Goal: Task Accomplishment & Management: Manage account settings

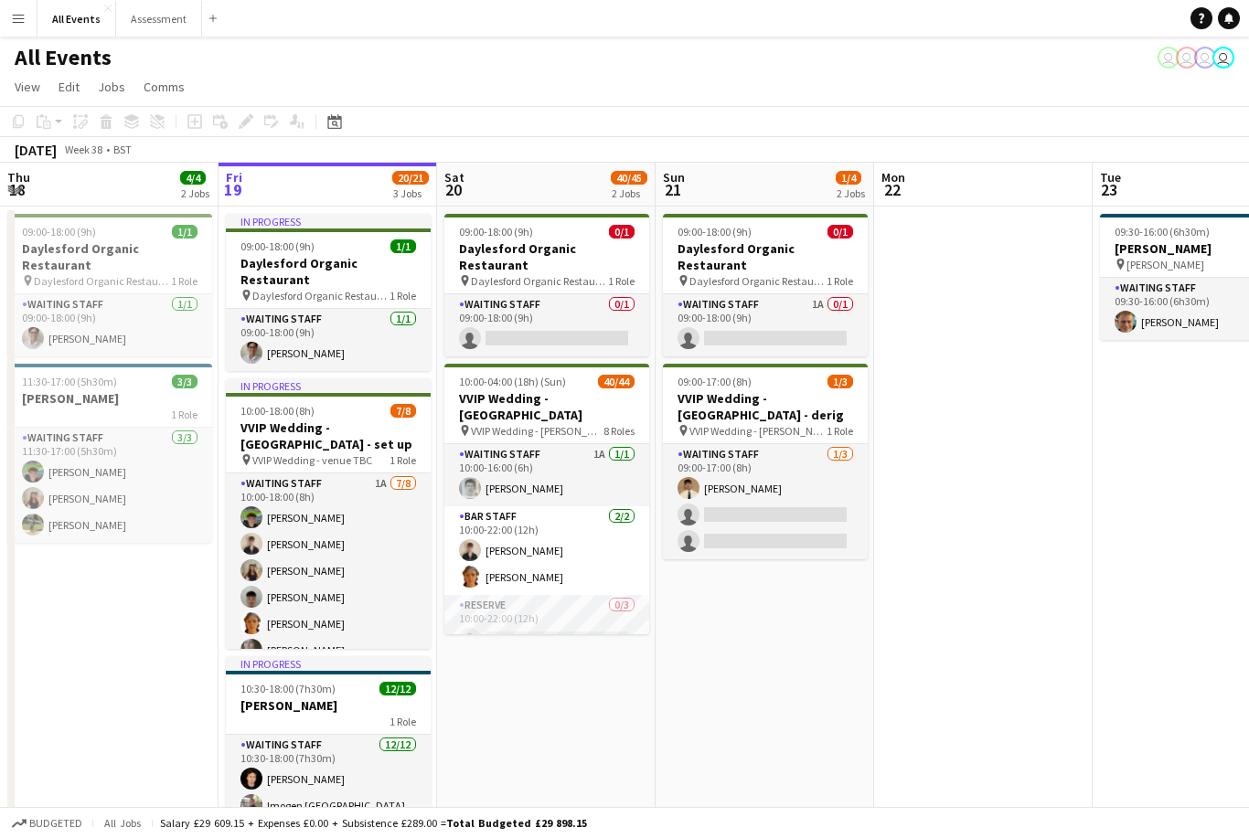
click at [25, 18] on app-icon "Menu" at bounding box center [18, 18] width 15 height 15
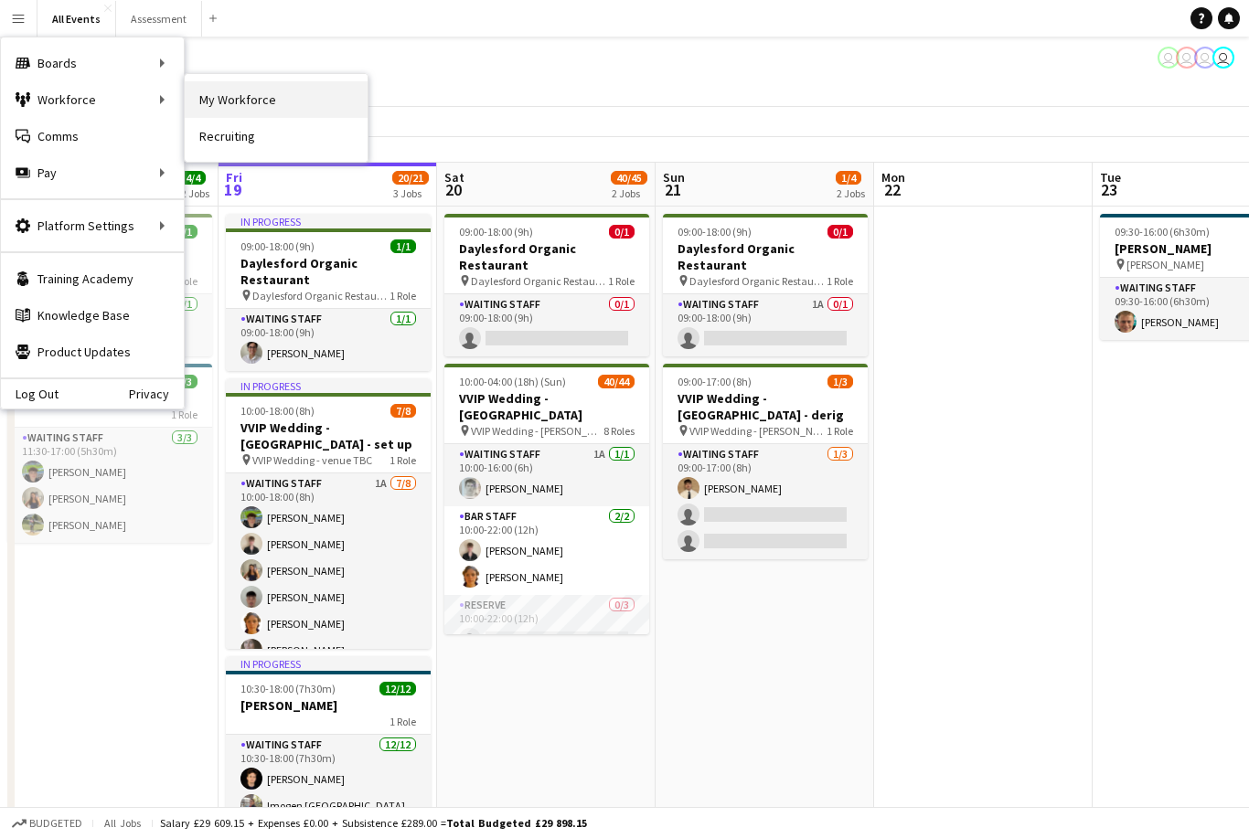
click at [230, 92] on link "My Workforce" at bounding box center [276, 99] width 183 height 37
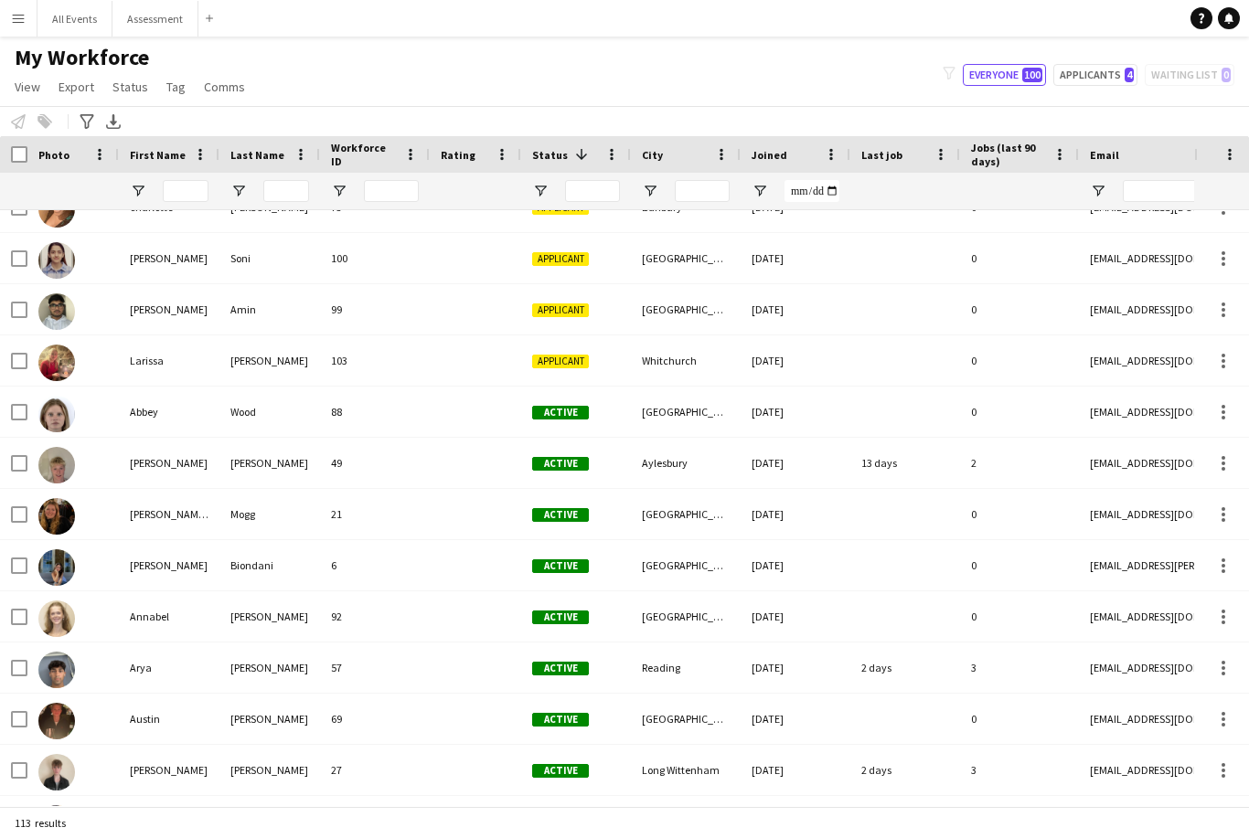
scroll to position [1268, 0]
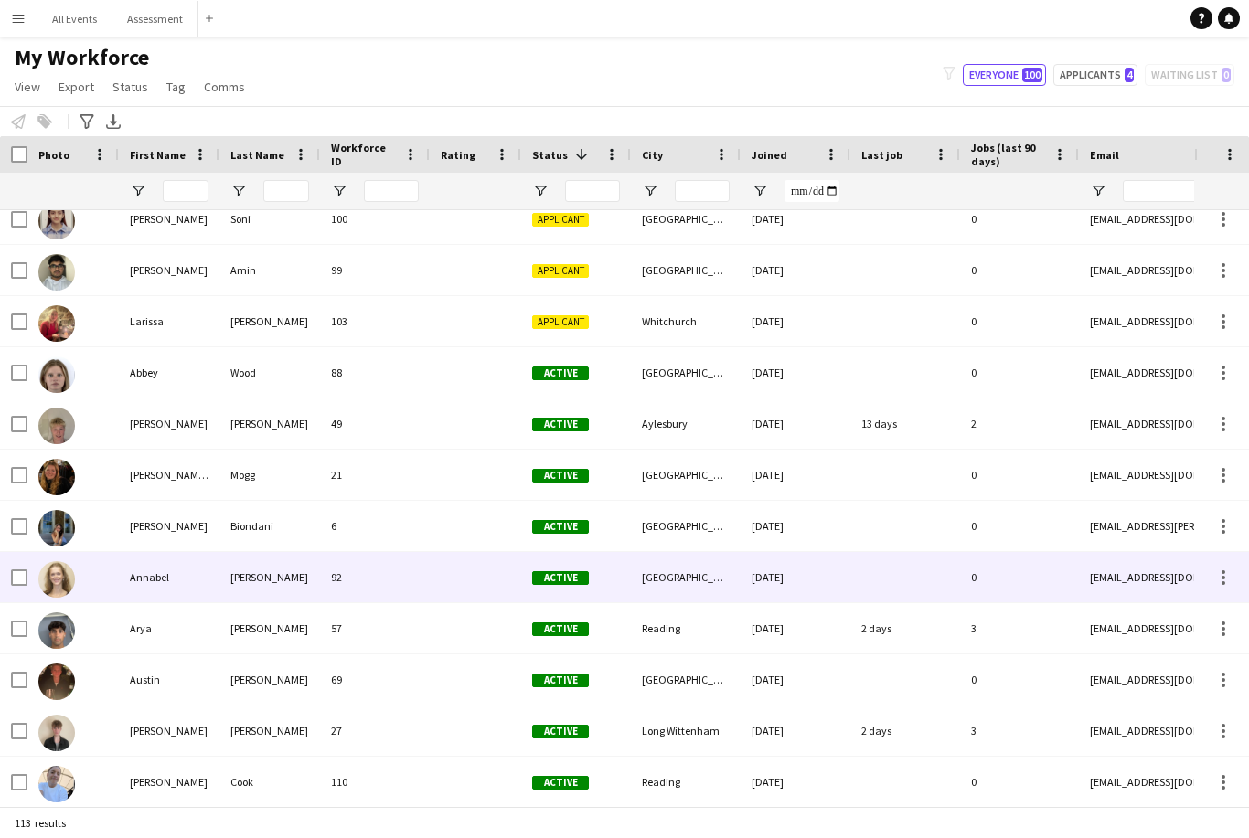
click at [828, 590] on div "[DATE]" at bounding box center [796, 577] width 110 height 50
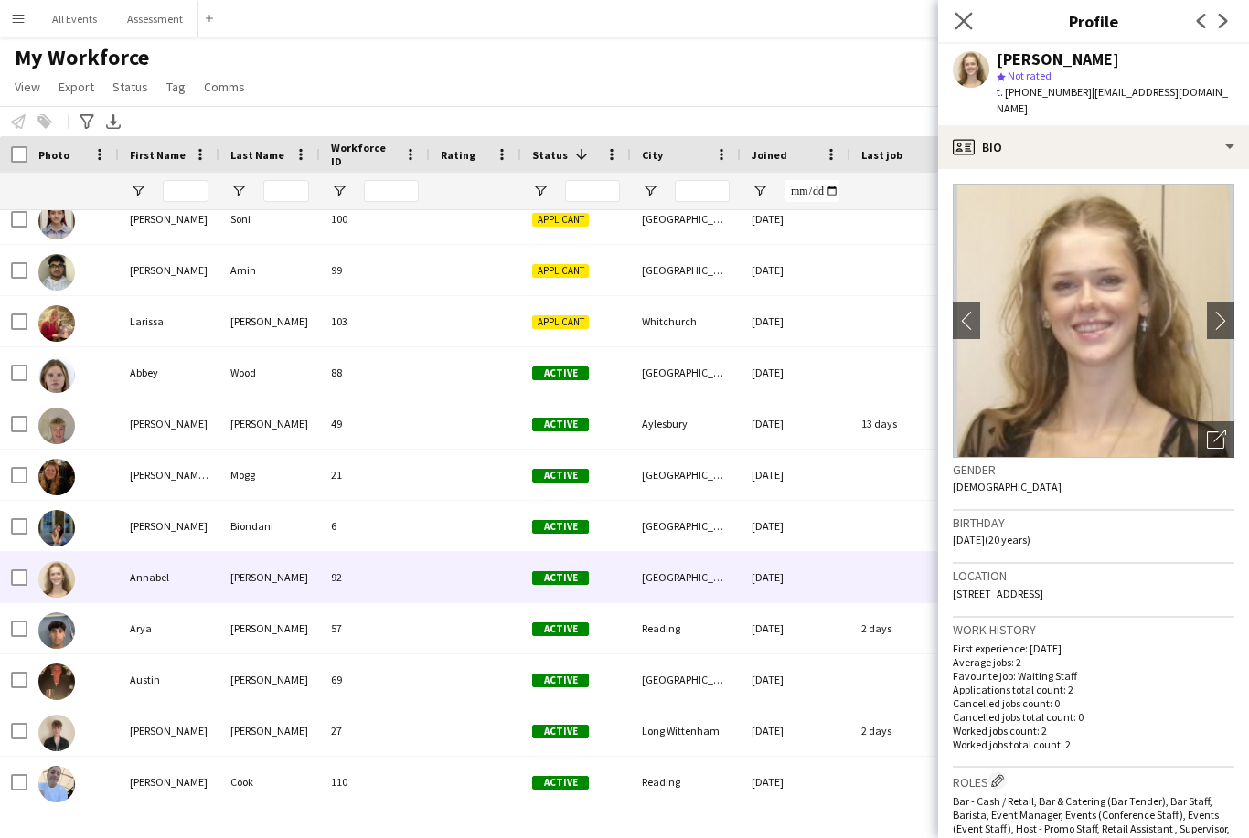
click at [974, 23] on app-icon "Close pop-in" at bounding box center [964, 21] width 27 height 27
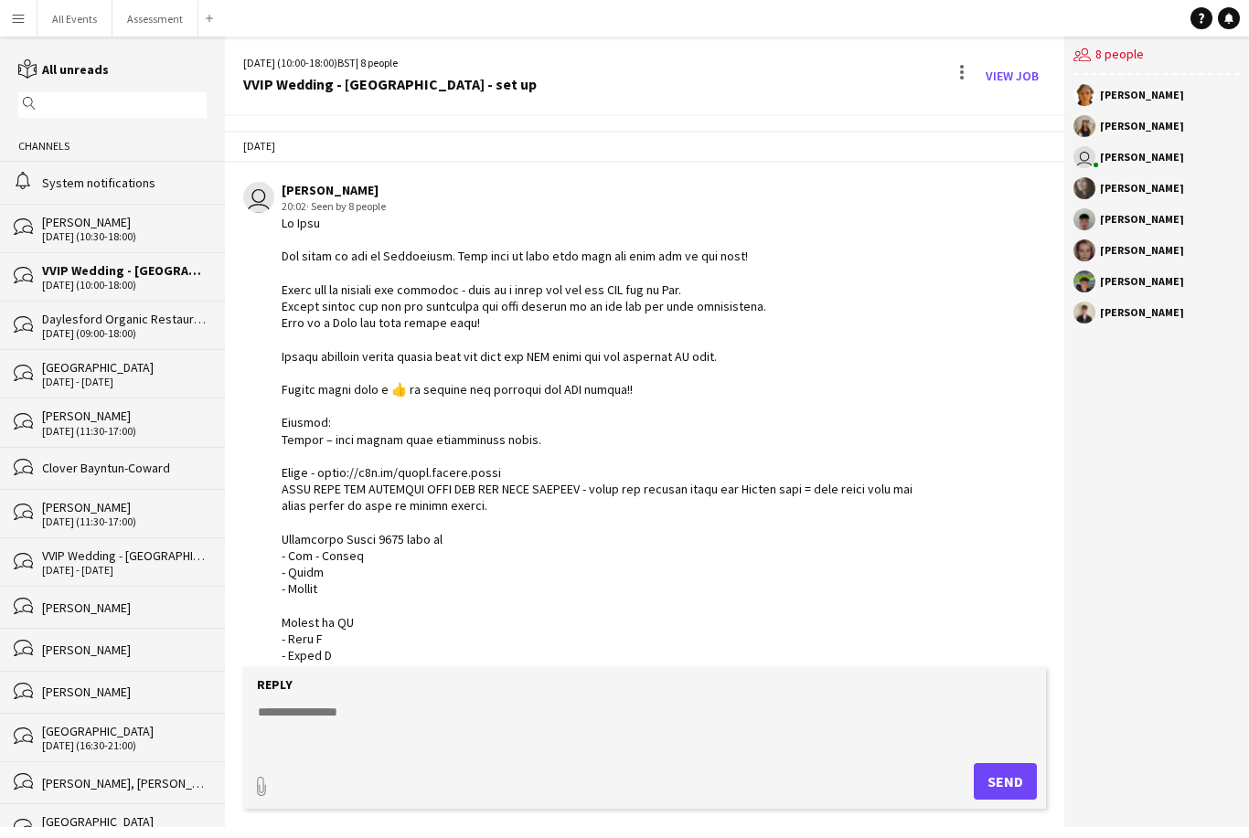
scroll to position [1342, 0]
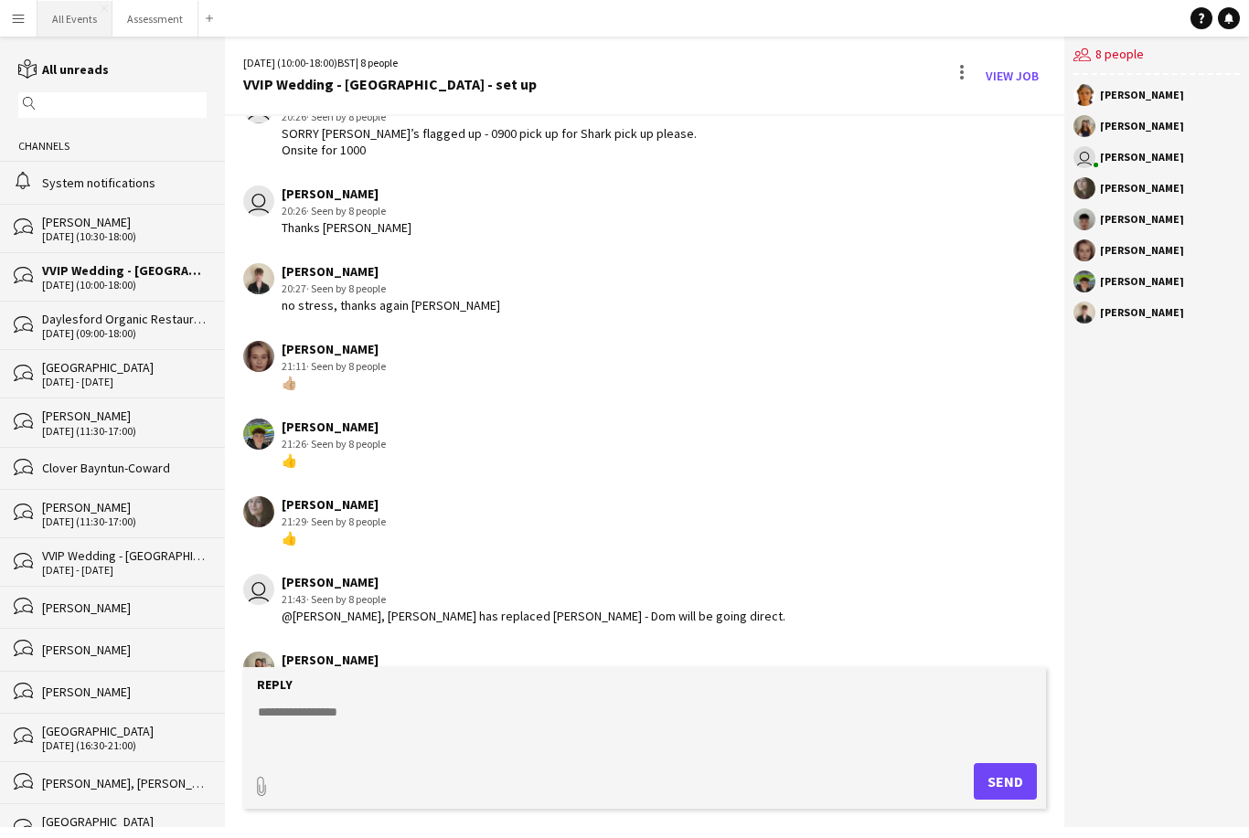
click at [71, 26] on button "All Events Close" at bounding box center [74, 19] width 75 height 36
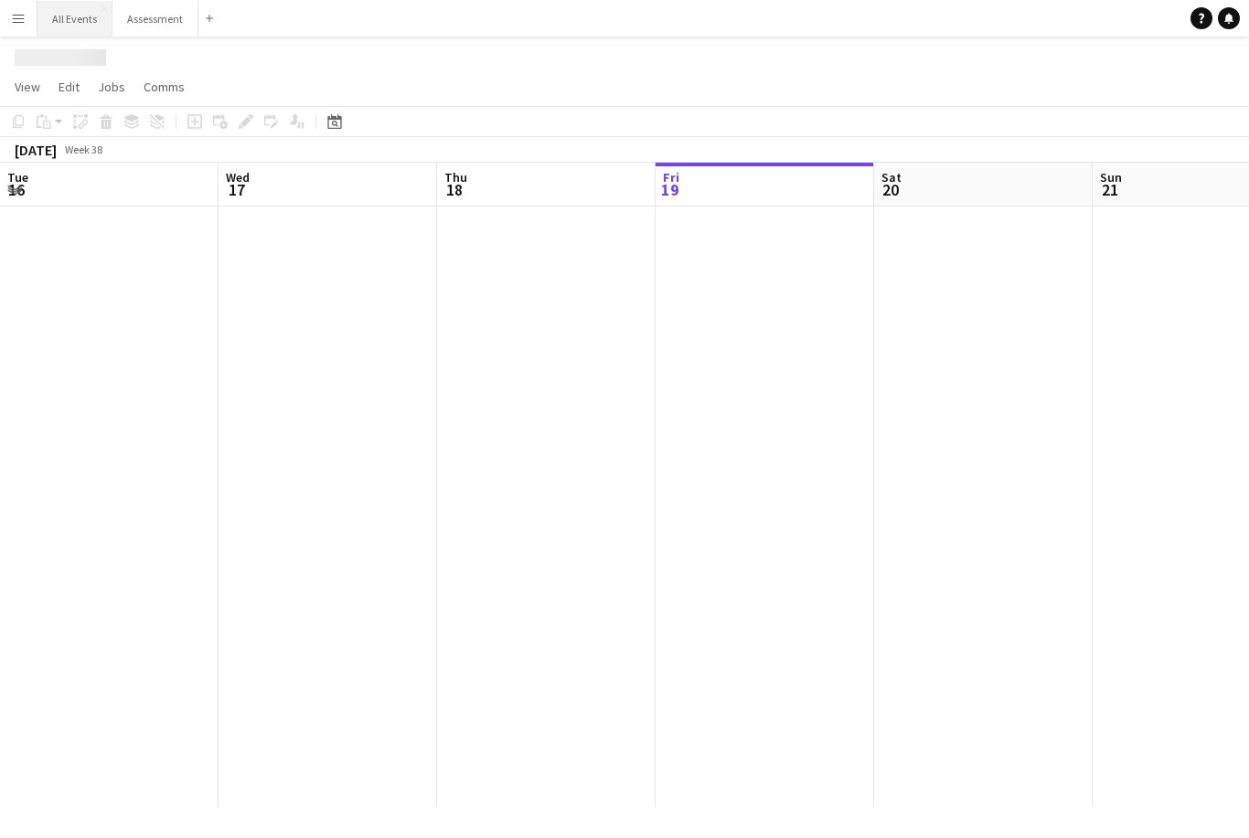
scroll to position [0, 437]
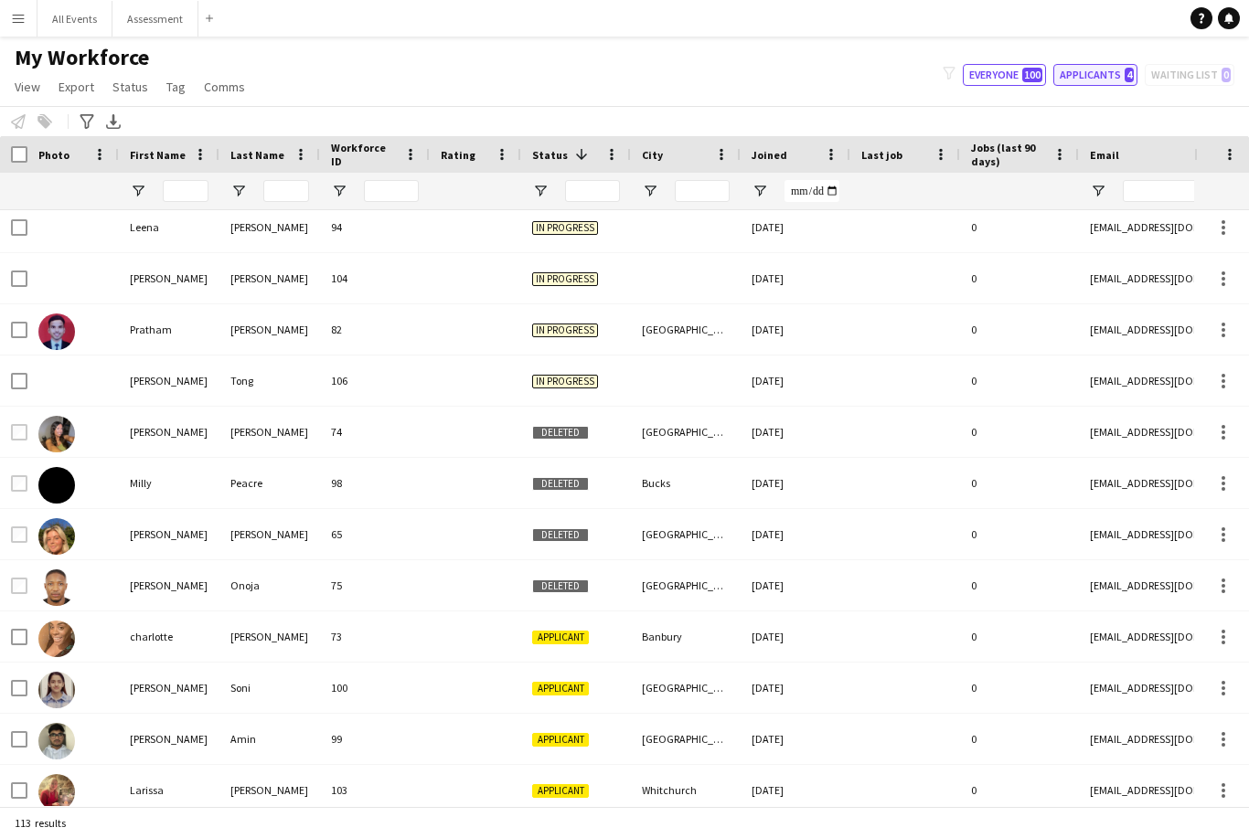
click at [1093, 82] on button "Applicants 4" at bounding box center [1095, 75] width 84 height 22
type input "**********"
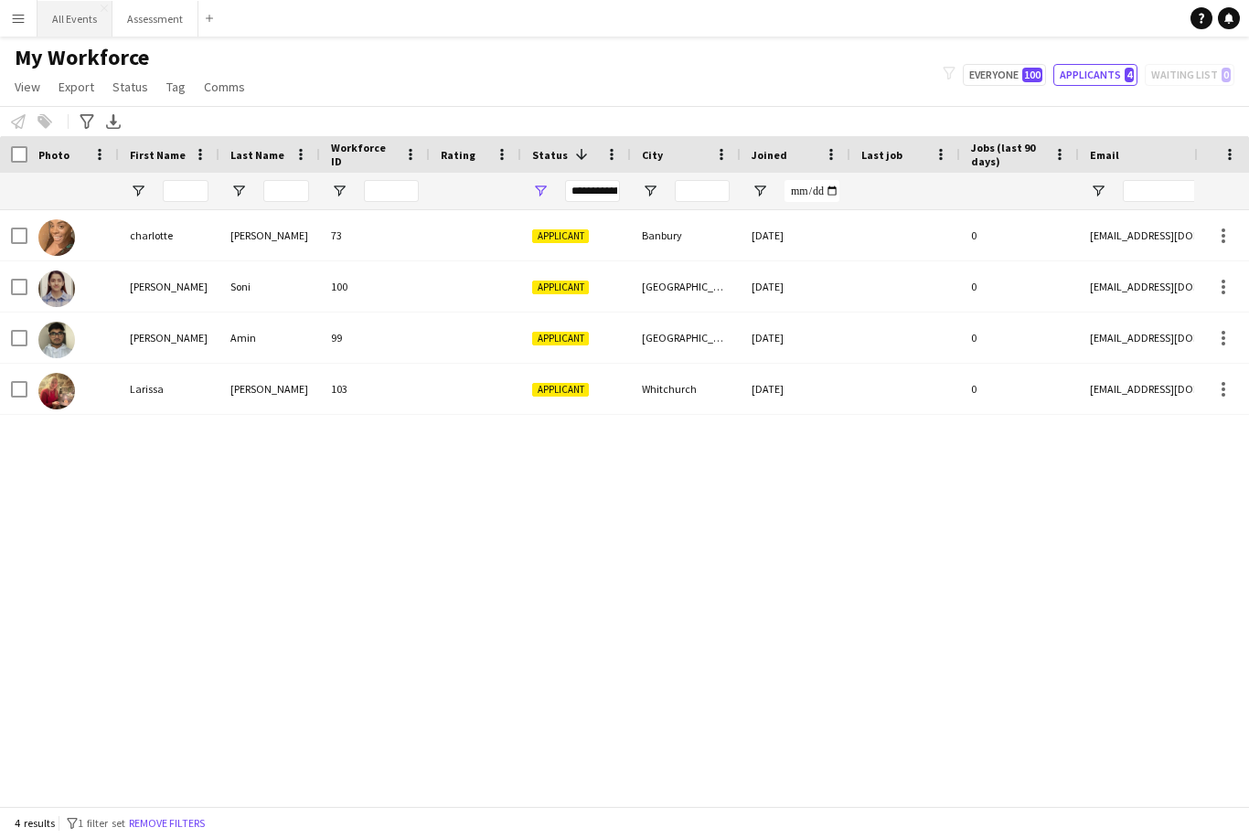
click at [81, 27] on button "All Events Close" at bounding box center [74, 19] width 75 height 36
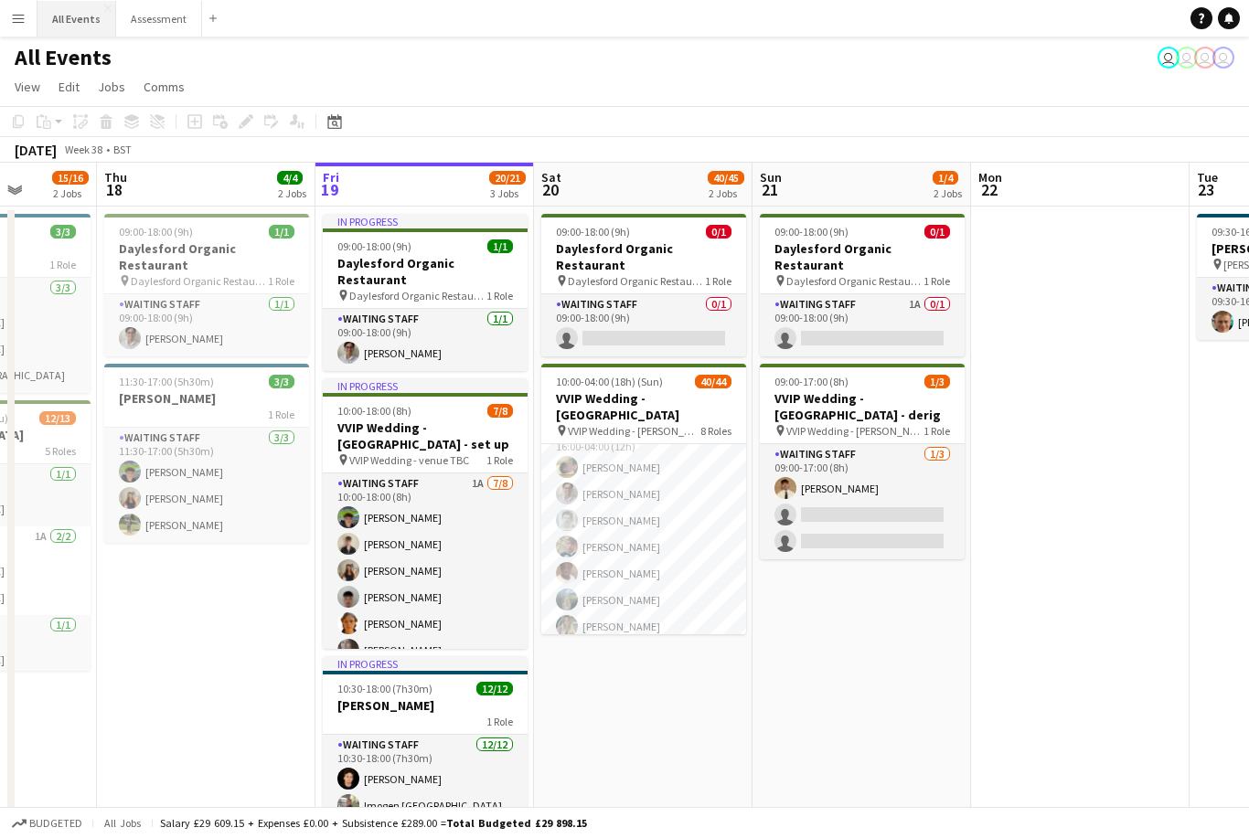
scroll to position [1232, 0]
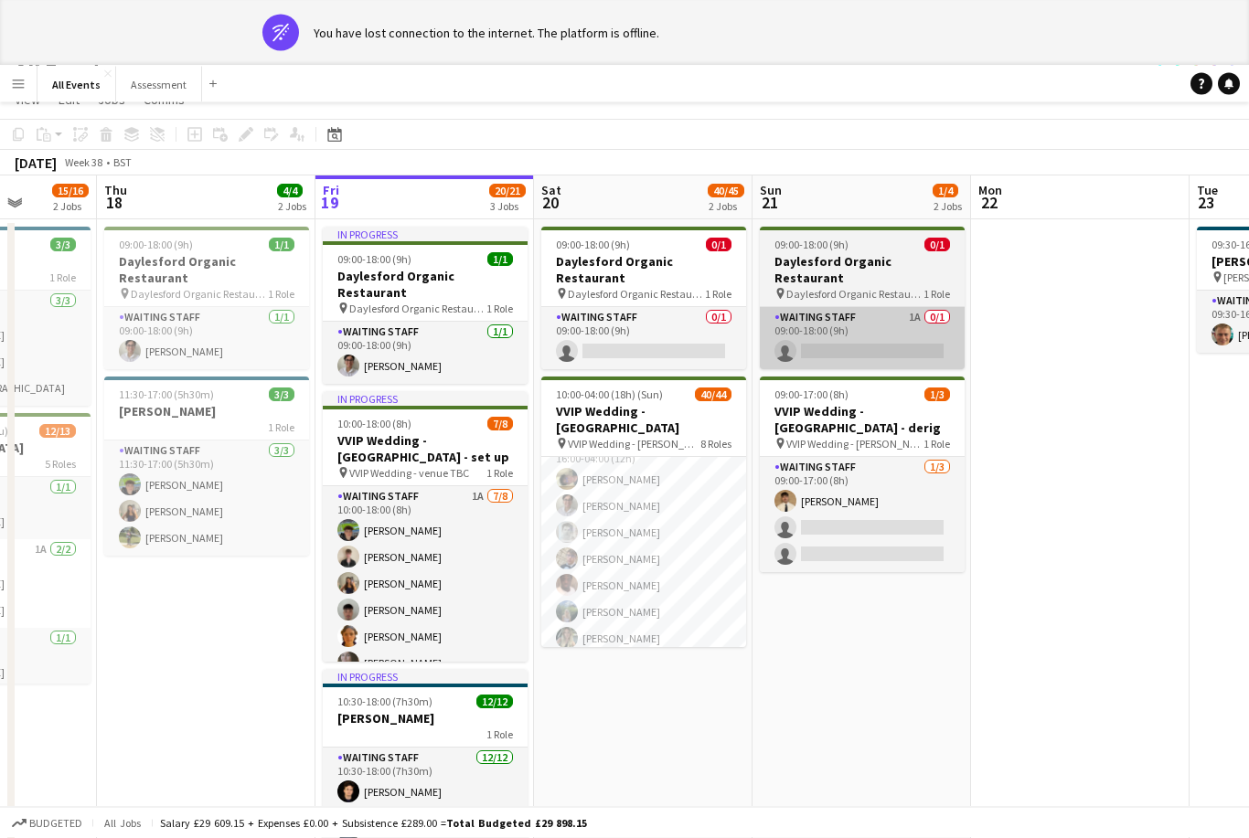
click at [916, 333] on app-card-role "Waiting Staff 1A 0/1 09:00-18:00 (9h) single-neutral-actions" at bounding box center [862, 339] width 205 height 62
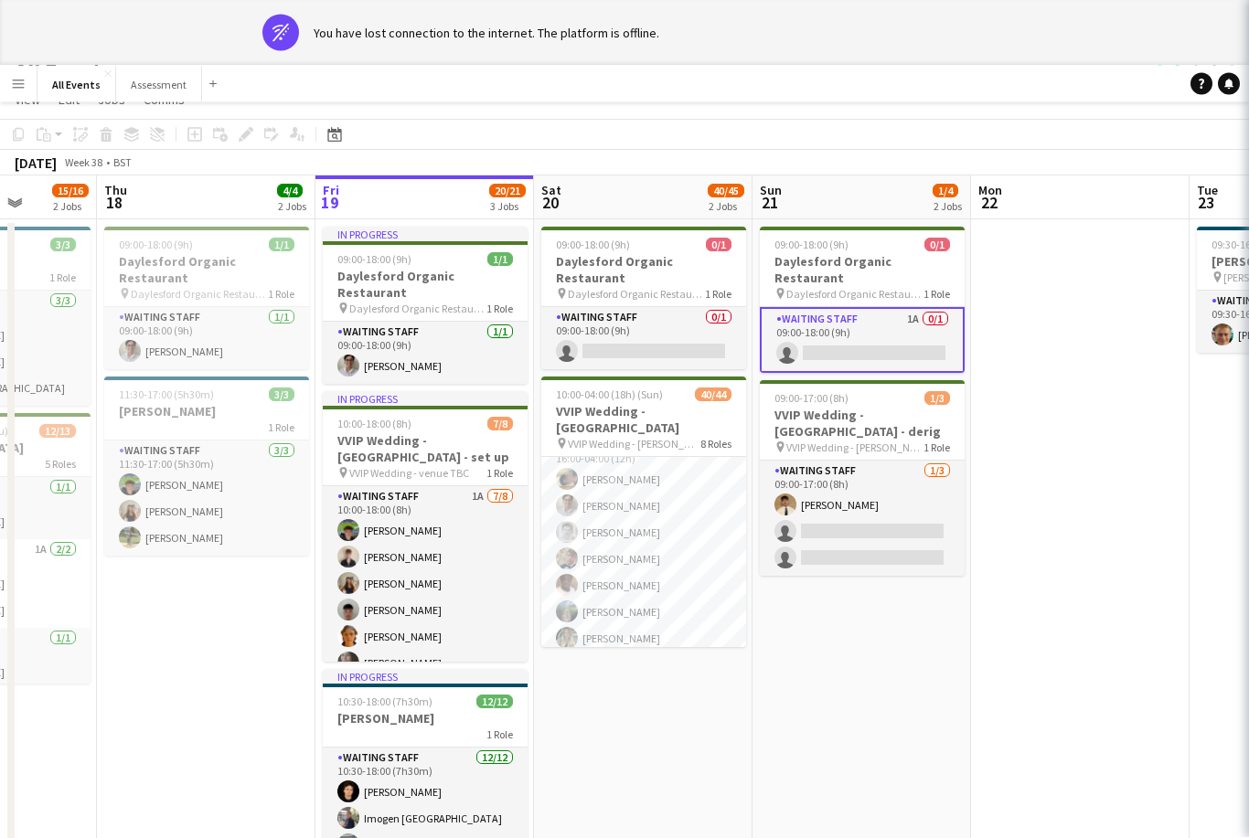
scroll to position [53, 0]
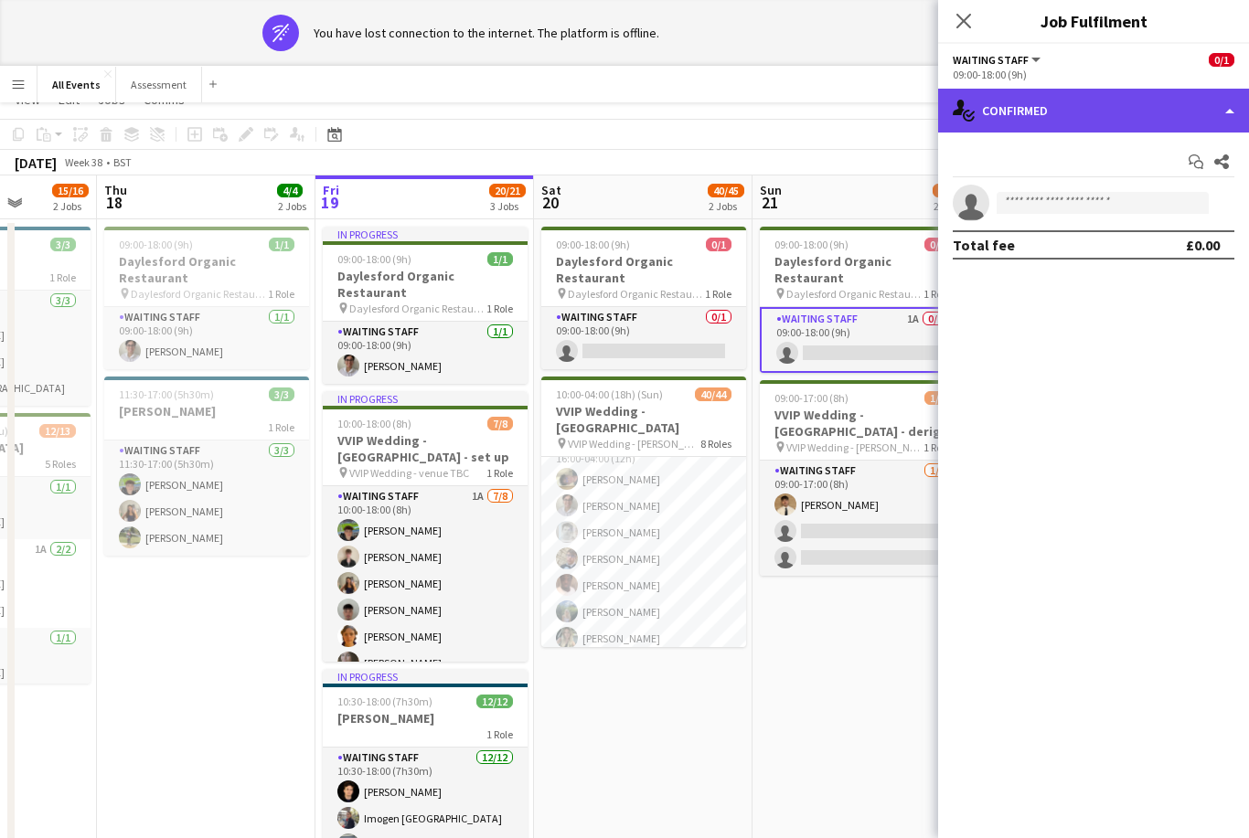
click at [1113, 129] on div "single-neutral-actions-check-2 Confirmed" at bounding box center [1093, 111] width 311 height 44
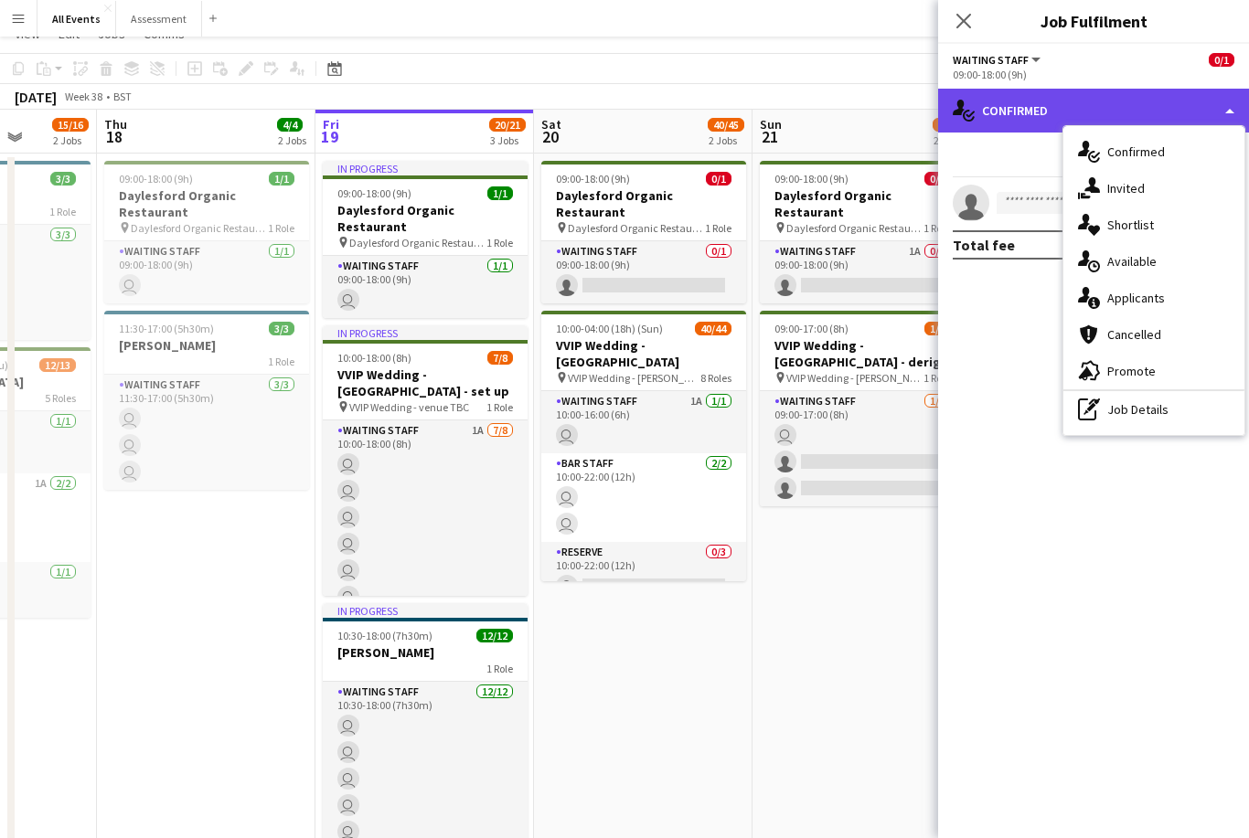
scroll to position [0, 0]
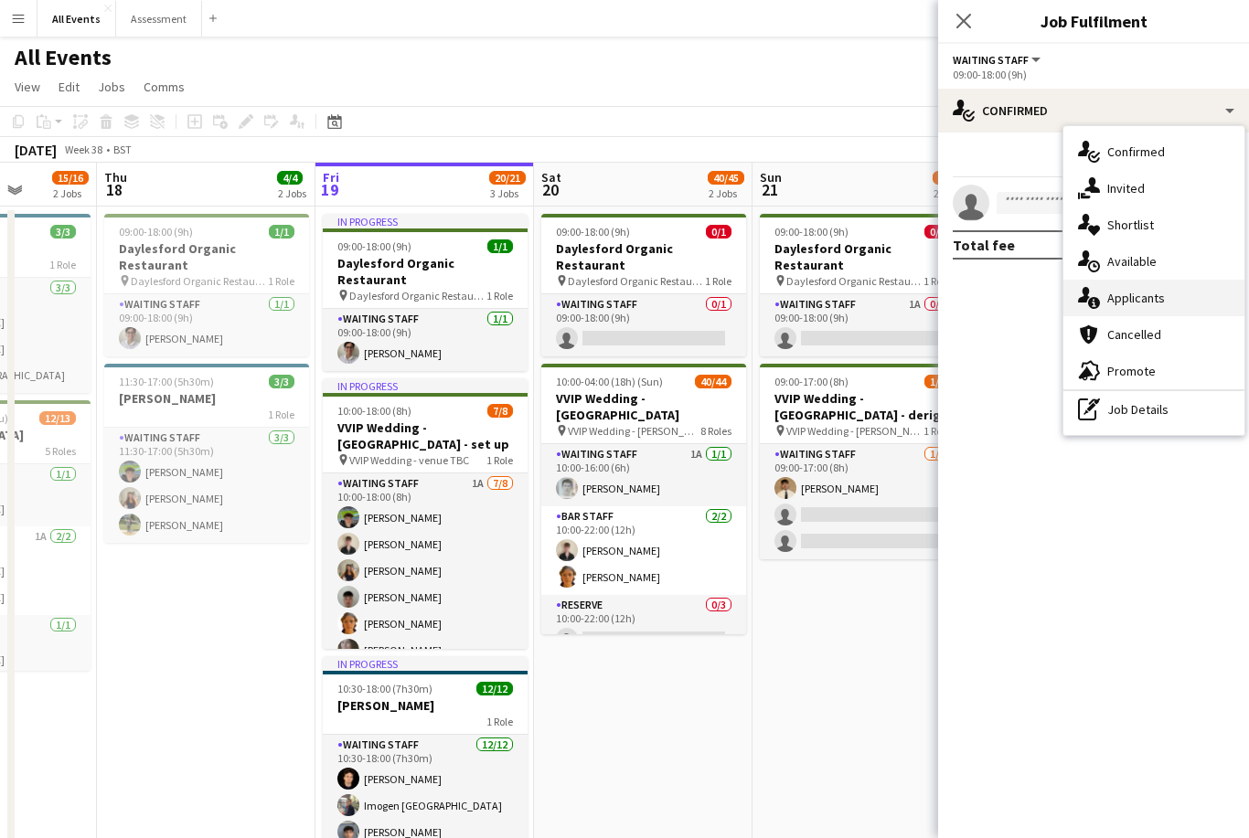
click at [1163, 299] on span "Applicants" at bounding box center [1136, 298] width 58 height 16
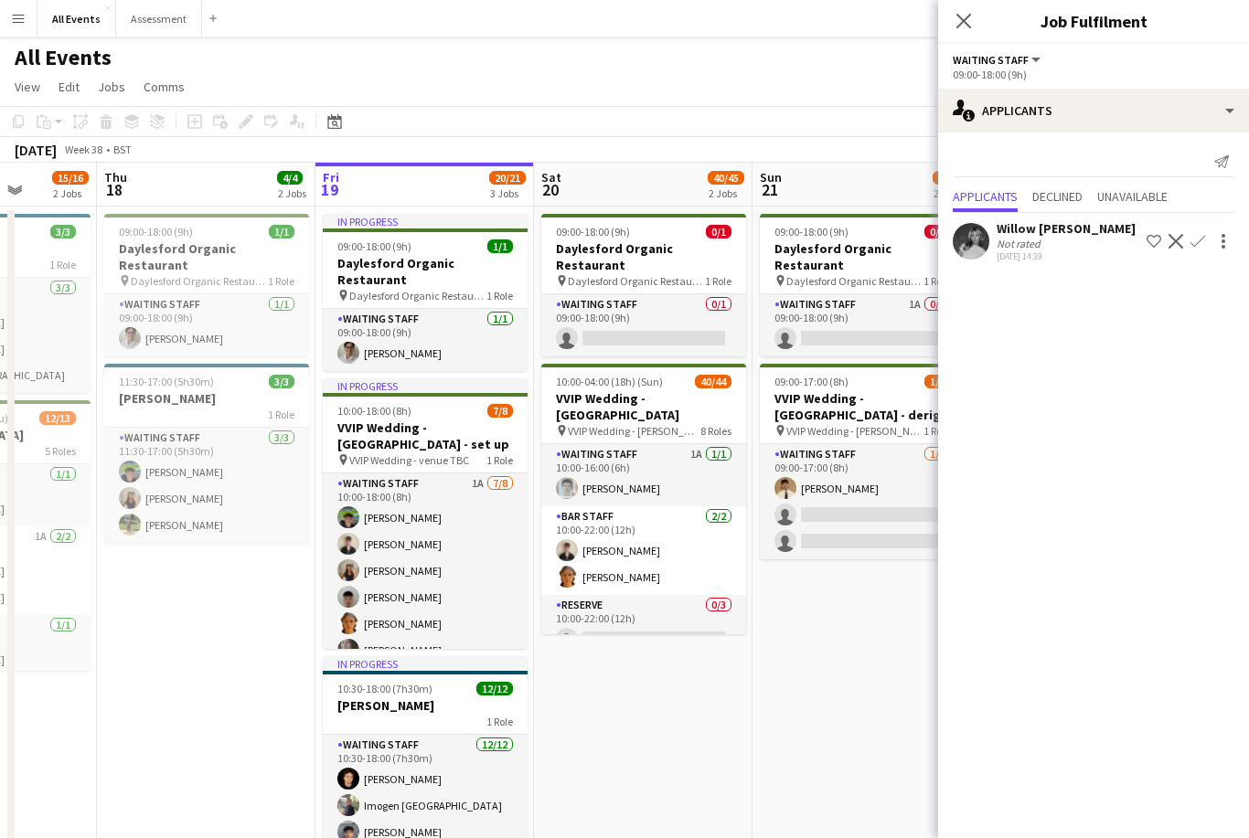
click at [869, 595] on app-date-cell "09:00-18:00 (9h) 0/1 Daylesford Organic Restaurant pin Daylesford Organic Resta…" at bounding box center [861, 586] width 219 height 759
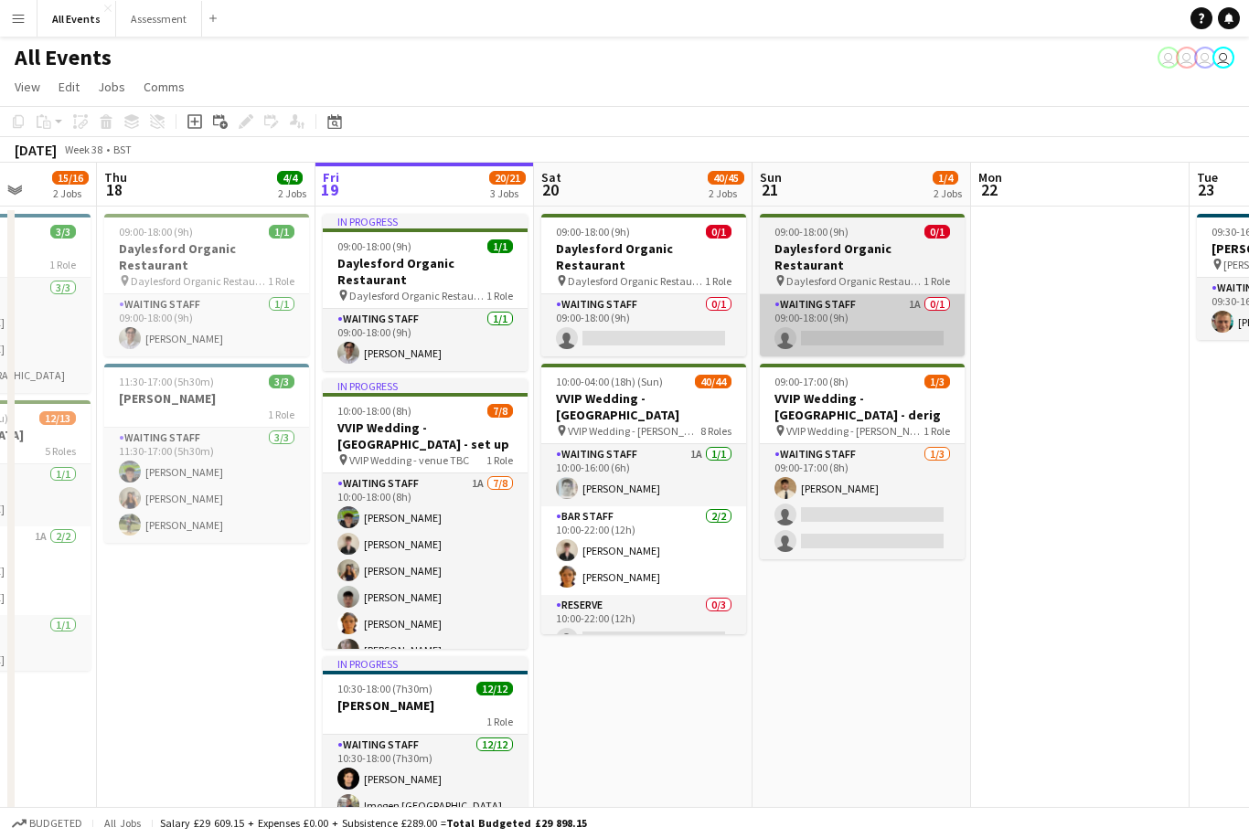
click at [857, 327] on app-card-role "Waiting Staff 1A 0/1 09:00-18:00 (9h) single-neutral-actions" at bounding box center [862, 325] width 205 height 62
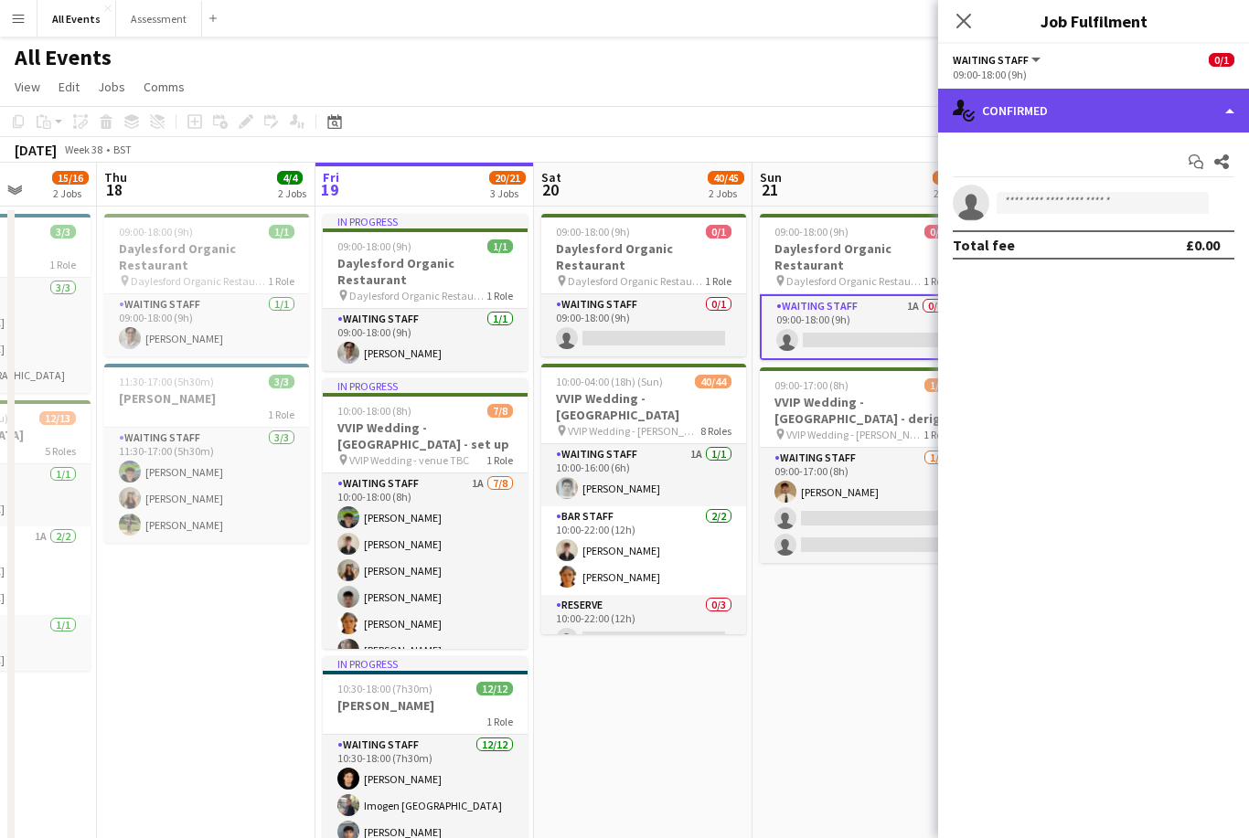
click at [1117, 108] on div "single-neutral-actions-check-2 Confirmed" at bounding box center [1093, 111] width 311 height 44
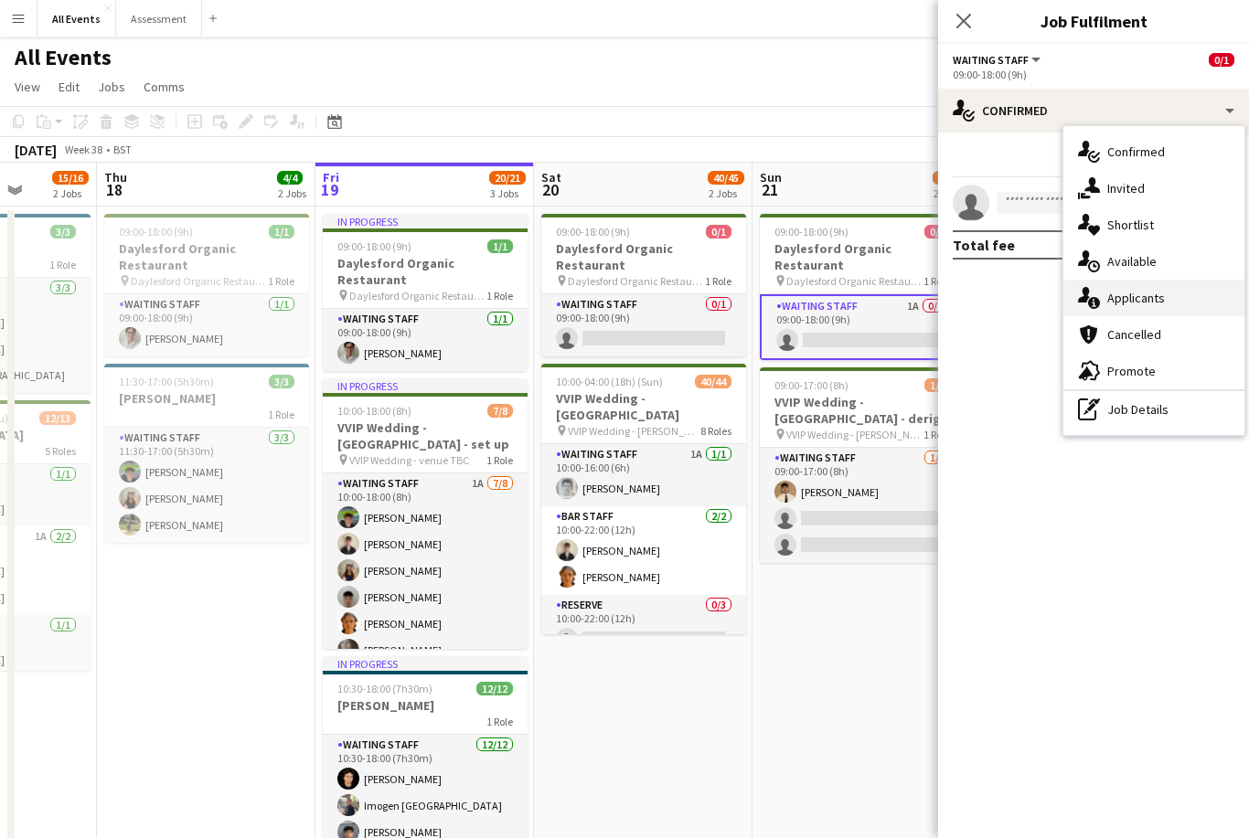
click at [1171, 298] on div "single-neutral-actions-information Applicants" at bounding box center [1153, 298] width 181 height 37
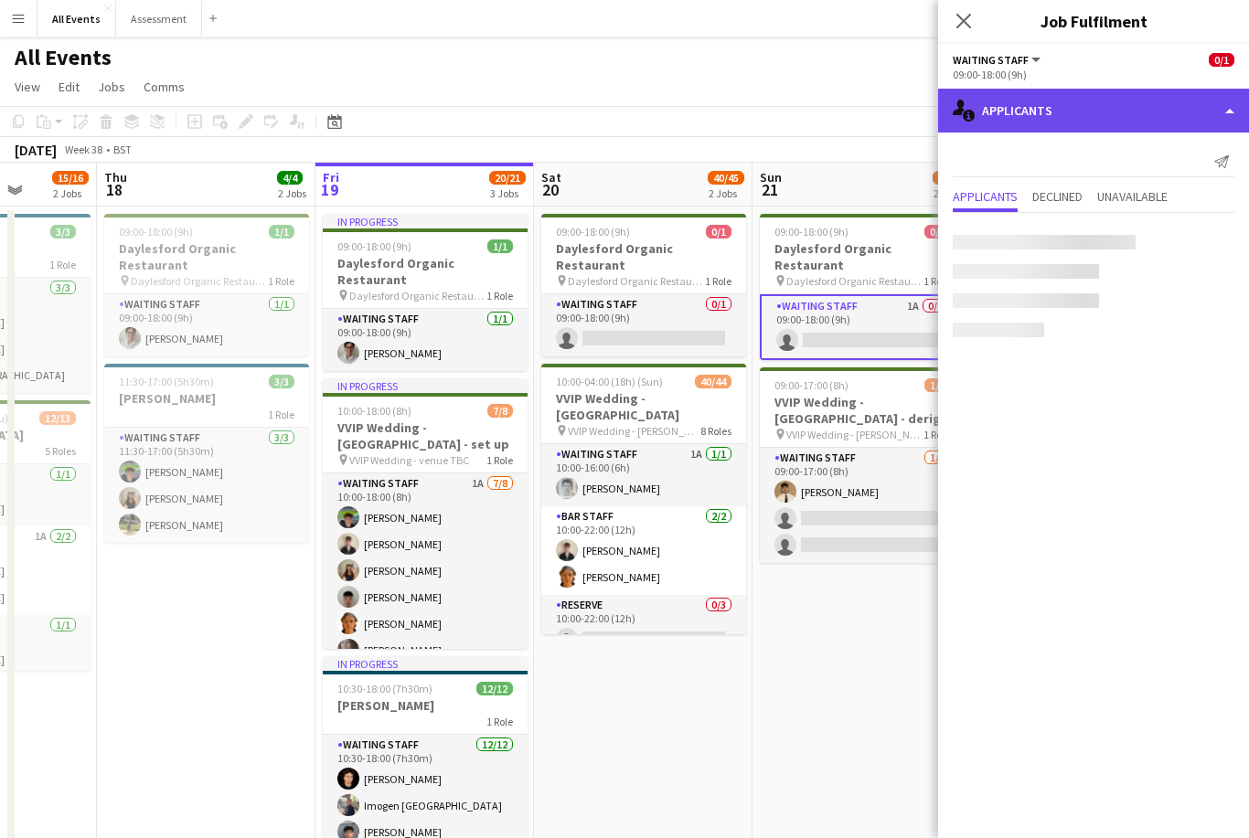
click at [1200, 127] on div "single-neutral-actions-information Applicants" at bounding box center [1093, 111] width 311 height 44
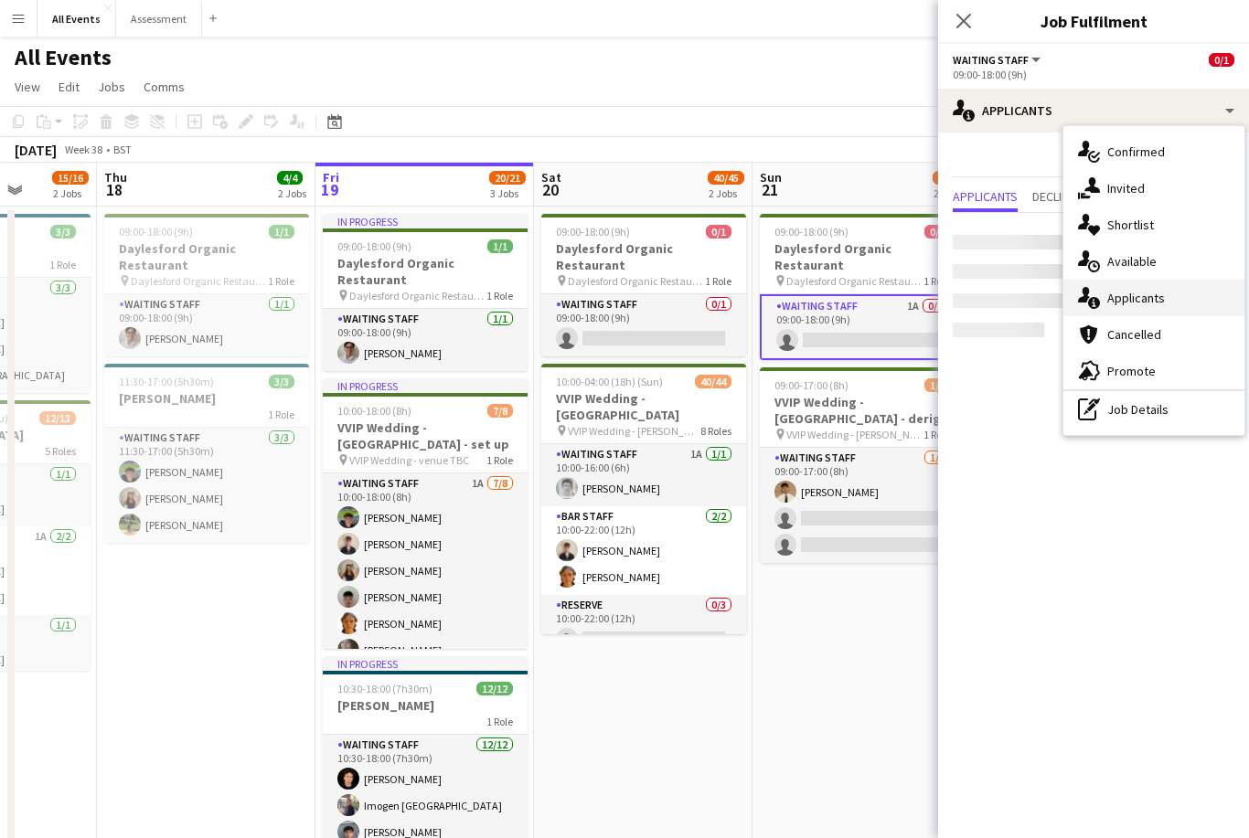
click at [1153, 297] on span "Applicants" at bounding box center [1136, 298] width 58 height 16
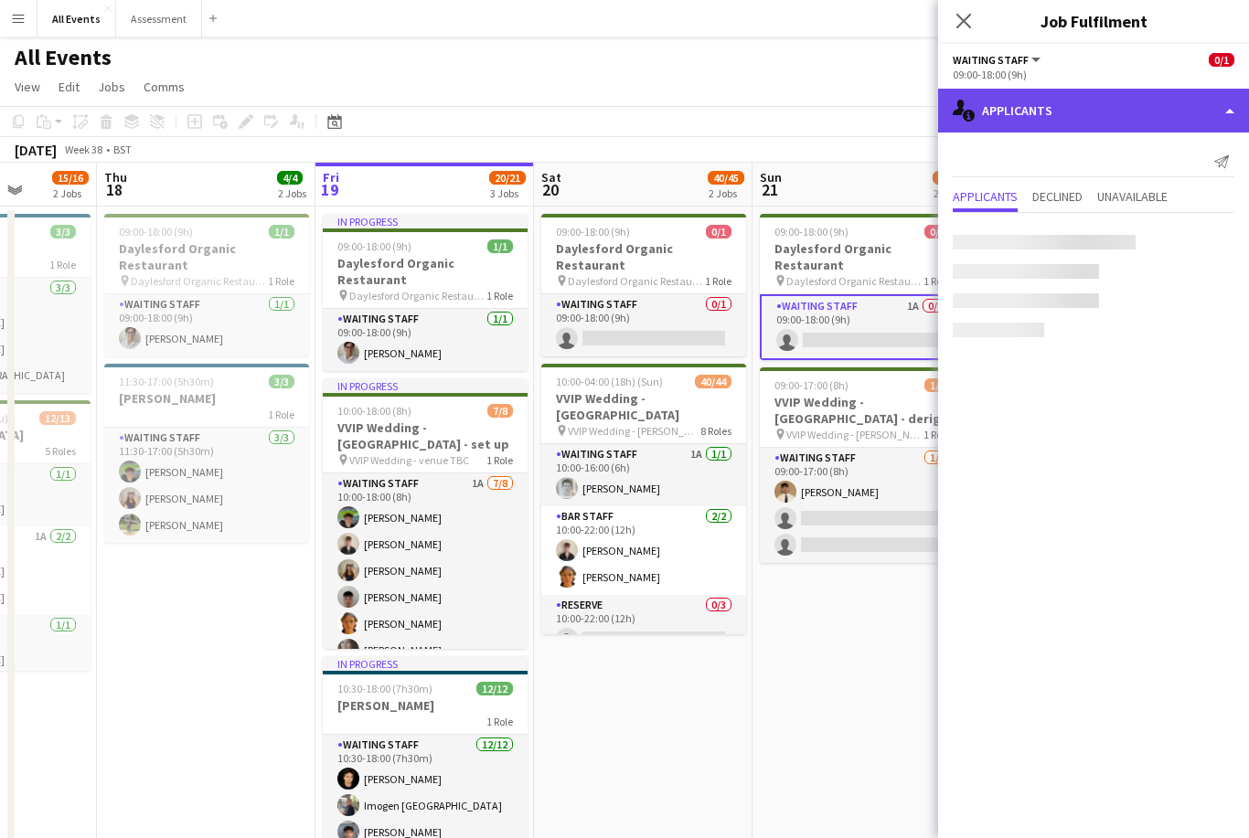
click at [1163, 121] on div "single-neutral-actions-information Applicants" at bounding box center [1093, 111] width 311 height 44
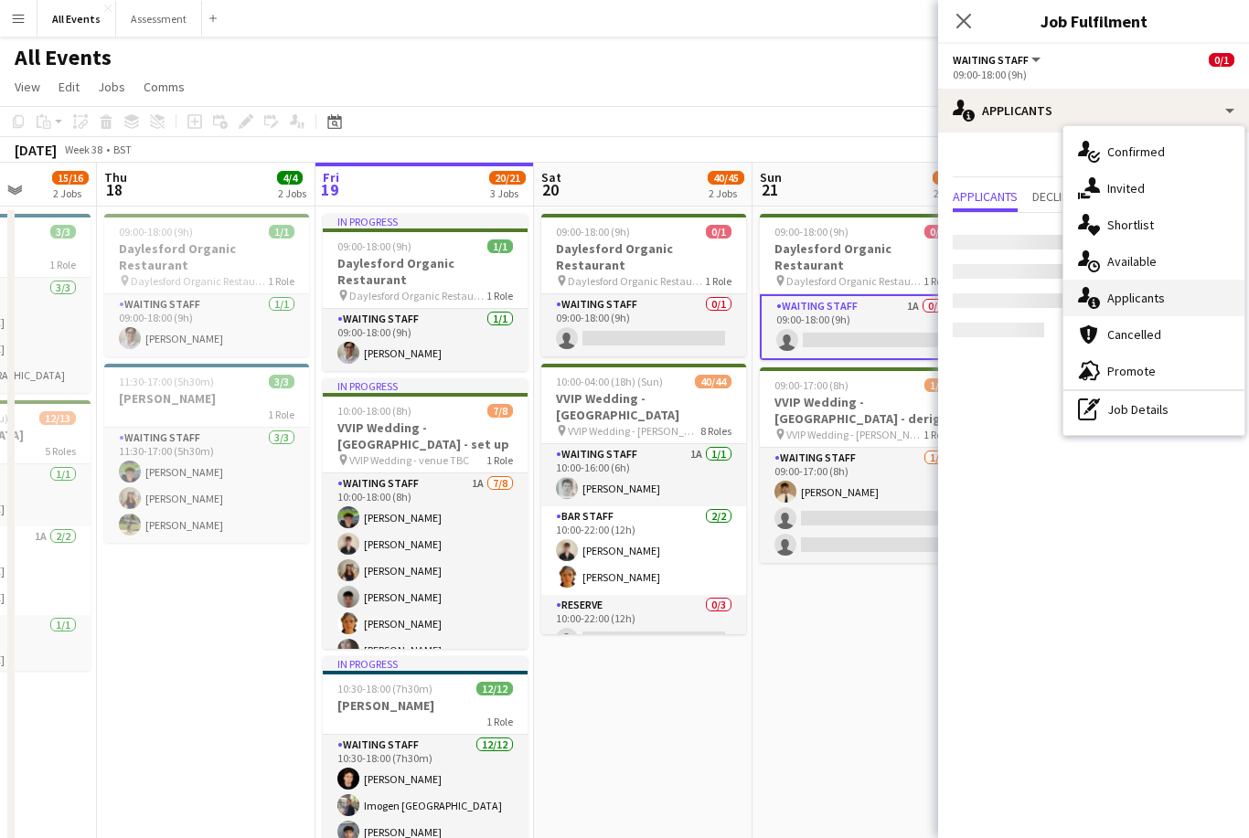
click at [1166, 301] on div "single-neutral-actions-information Applicants" at bounding box center [1153, 298] width 181 height 37
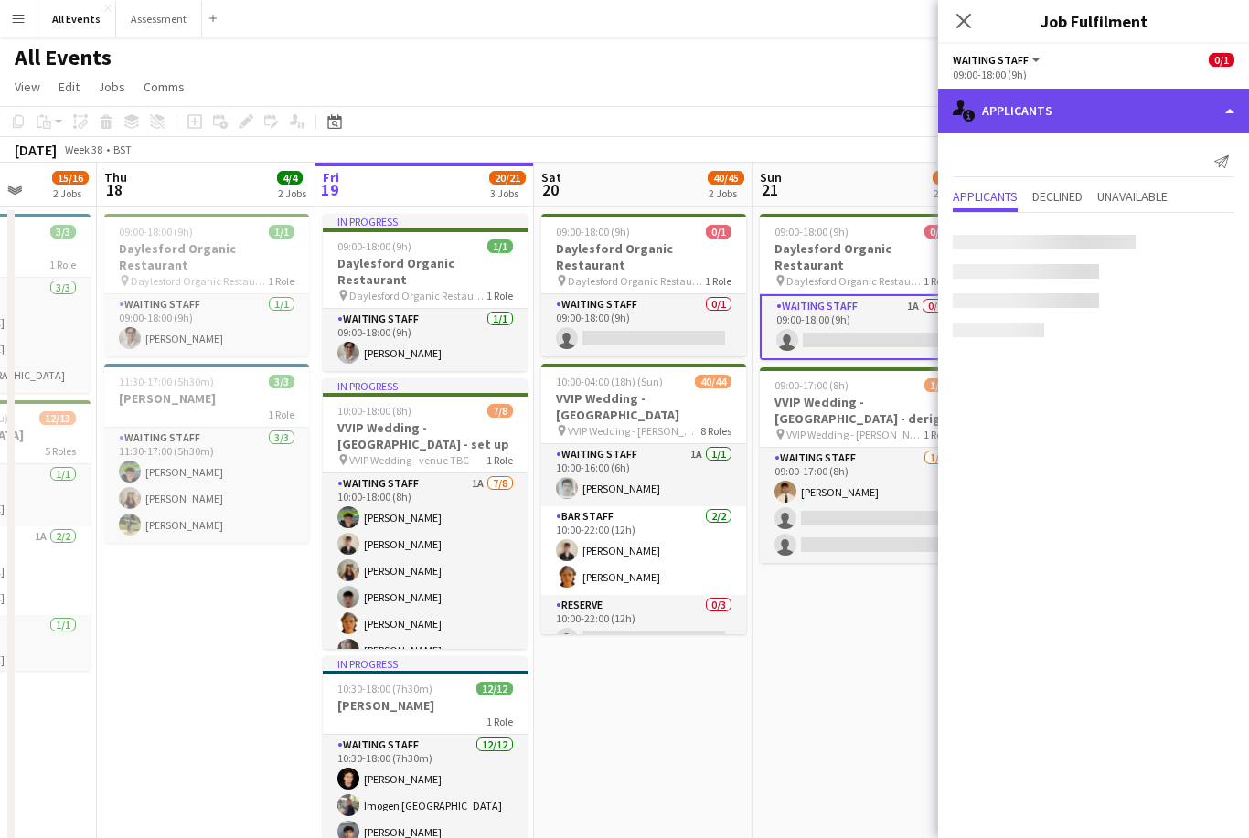
click at [1144, 122] on div "single-neutral-actions-information Applicants" at bounding box center [1093, 111] width 311 height 44
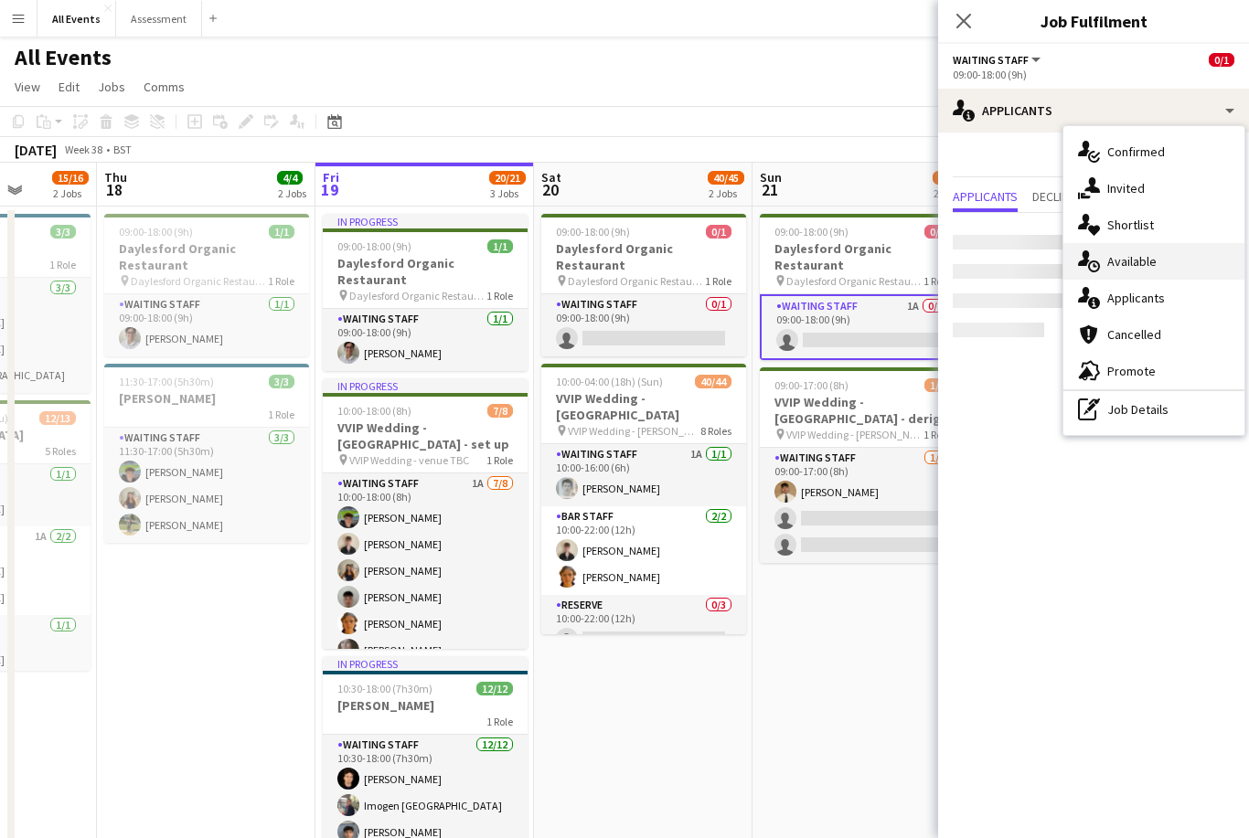
click at [1176, 278] on div "single-neutral-actions-upload Available" at bounding box center [1153, 261] width 181 height 37
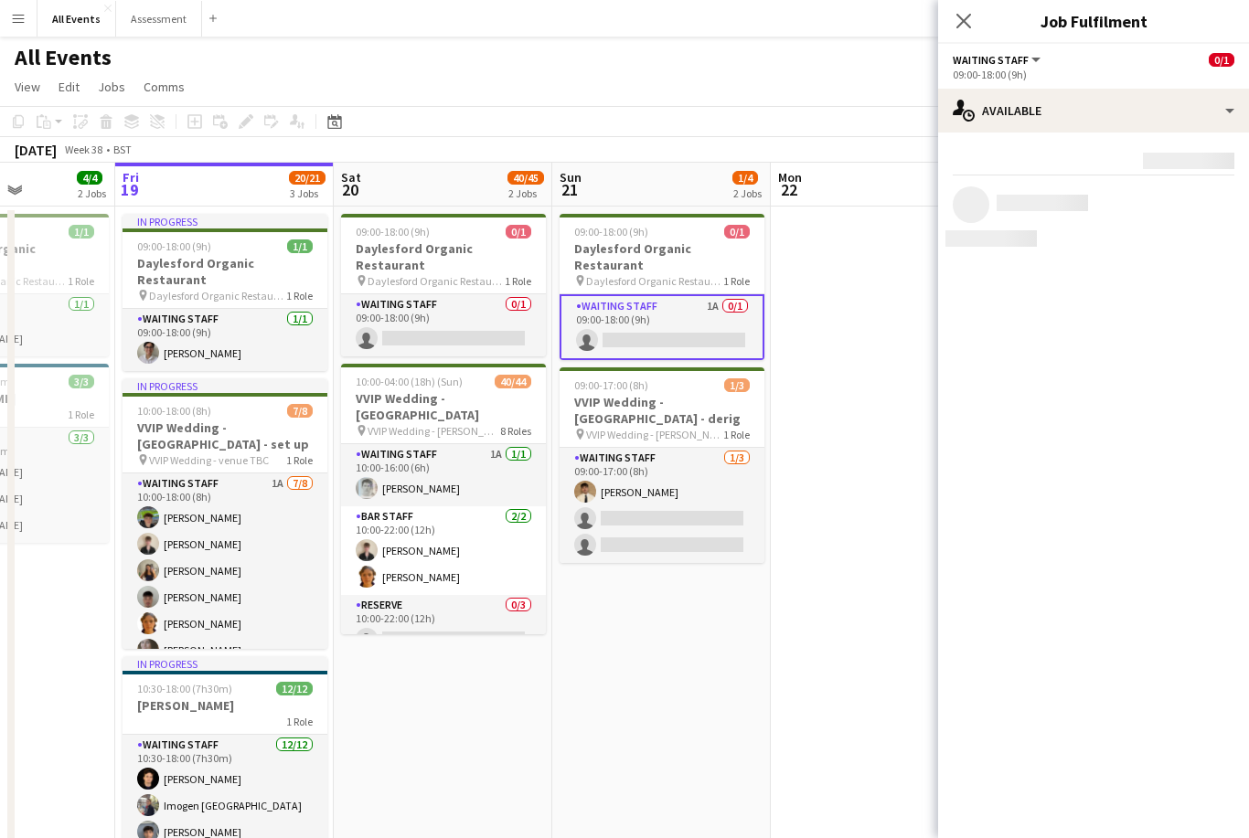
scroll to position [0, 572]
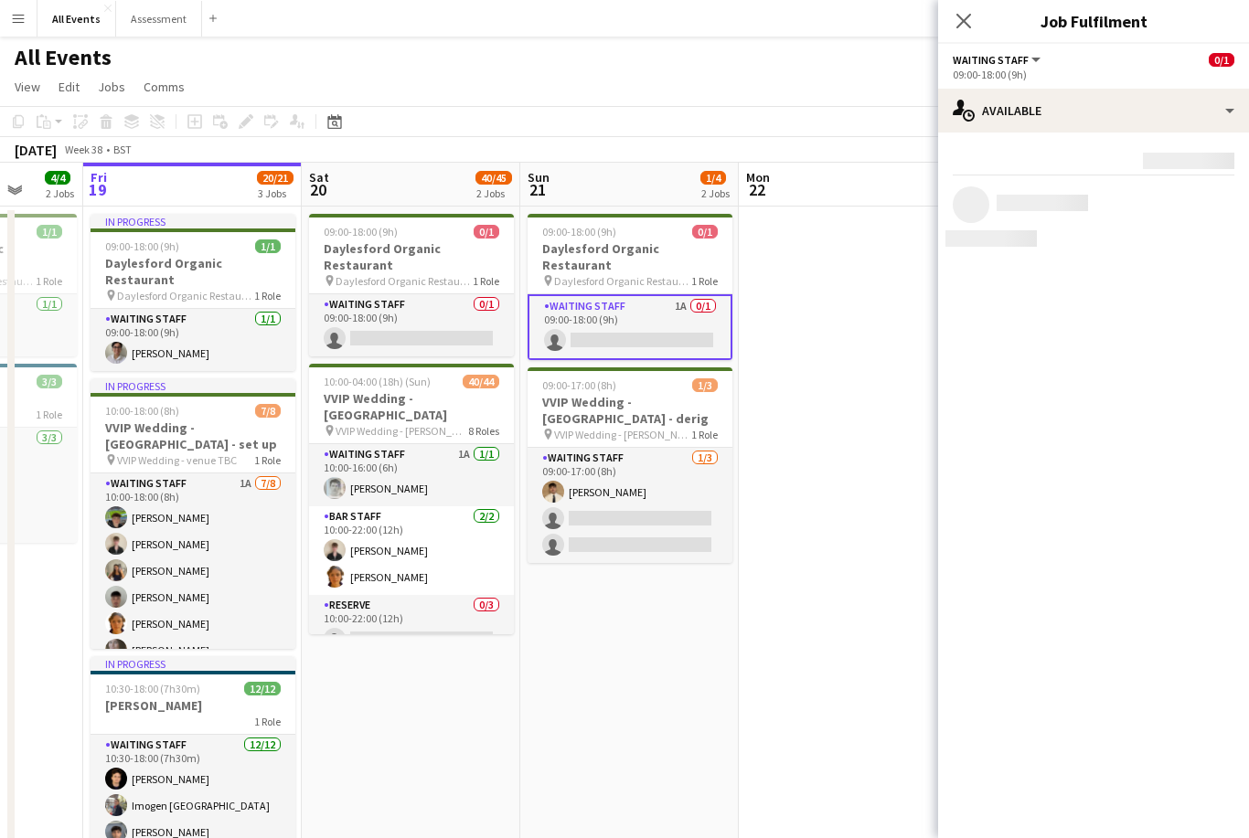
click at [592, 106] on app-toolbar "Copy Paste Paste Command V Paste with crew Command Shift V Paste linked Job Del…" at bounding box center [624, 121] width 1249 height 31
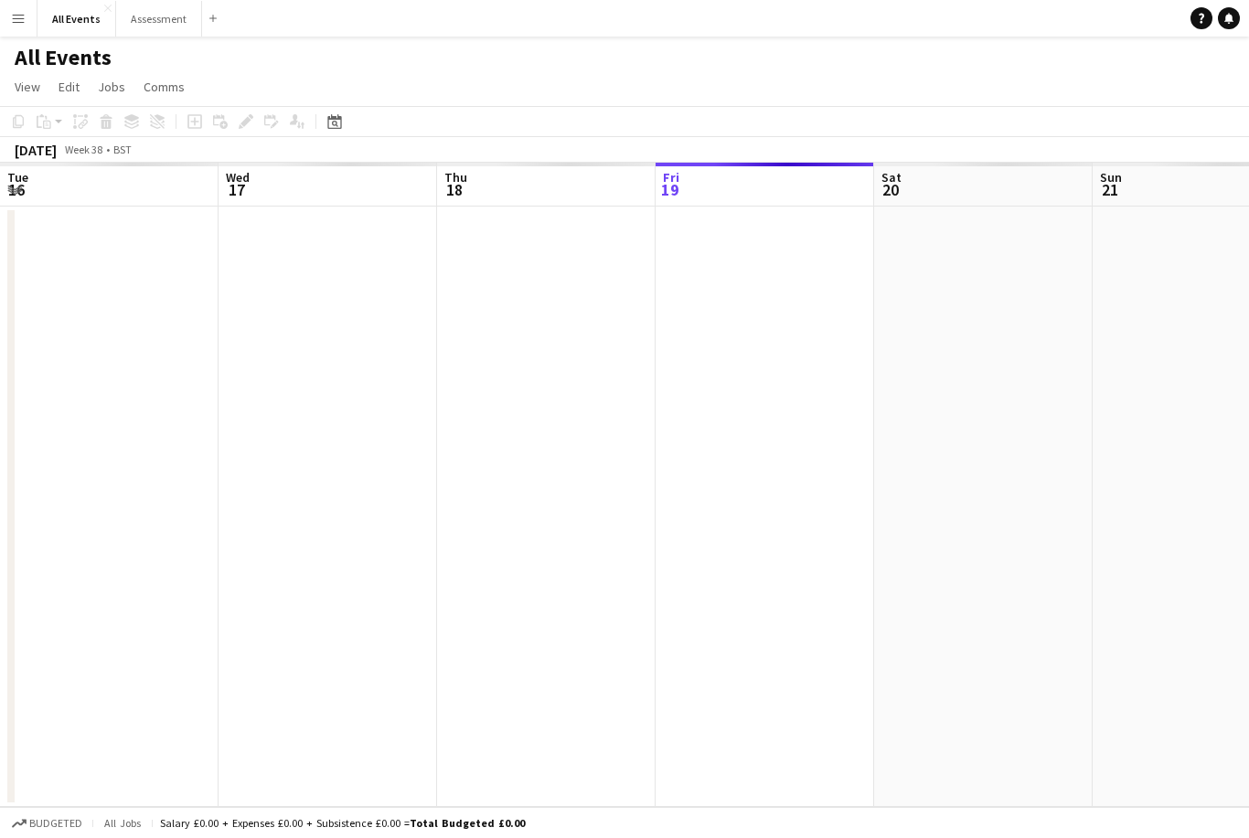
scroll to position [0, 437]
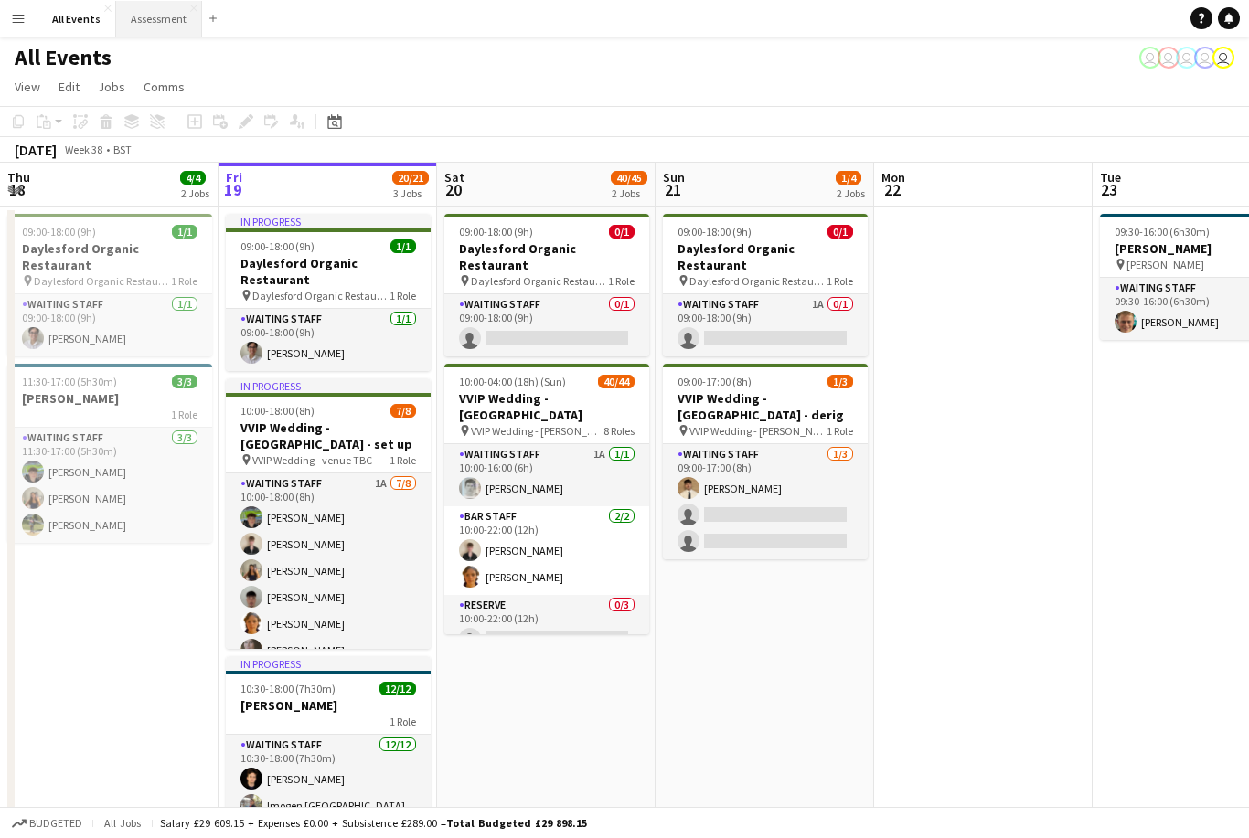
click at [166, 27] on button "Assessment Close" at bounding box center [159, 19] width 86 height 36
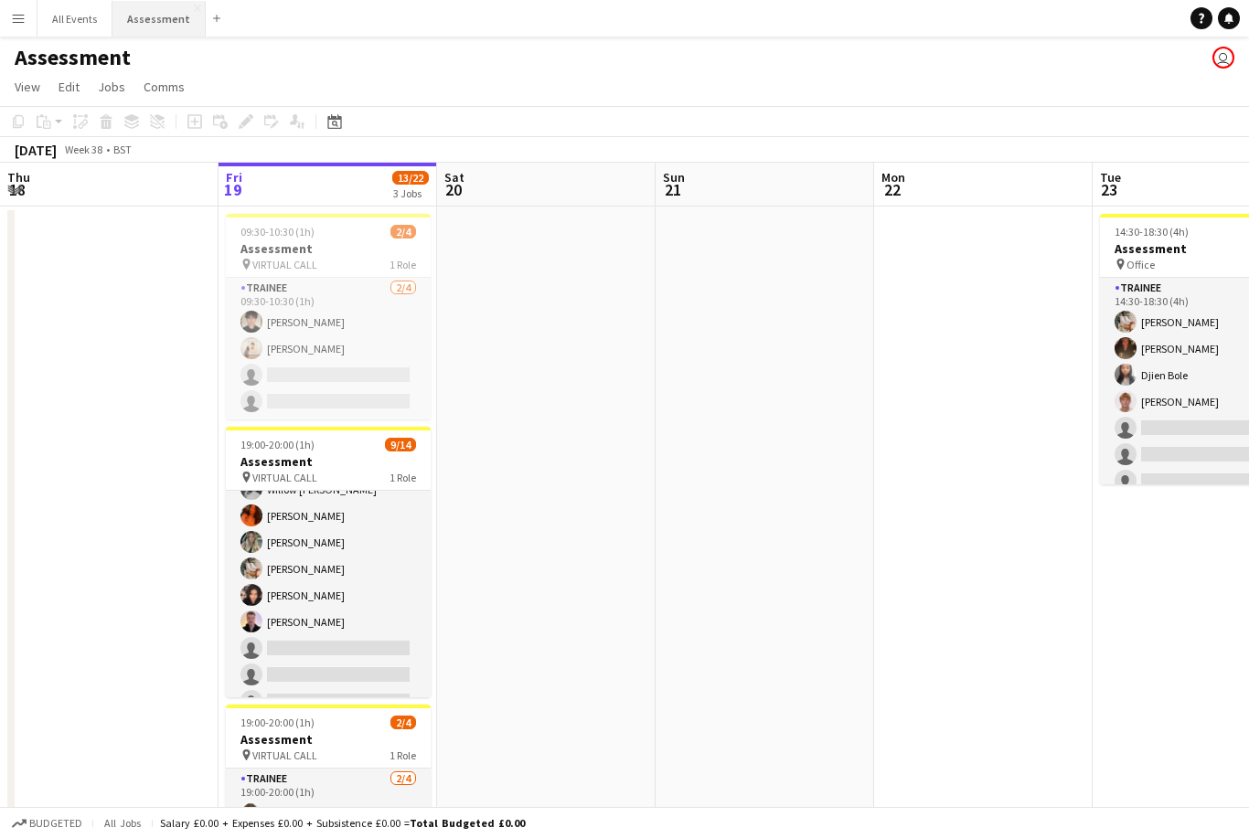
scroll to position [133, 0]
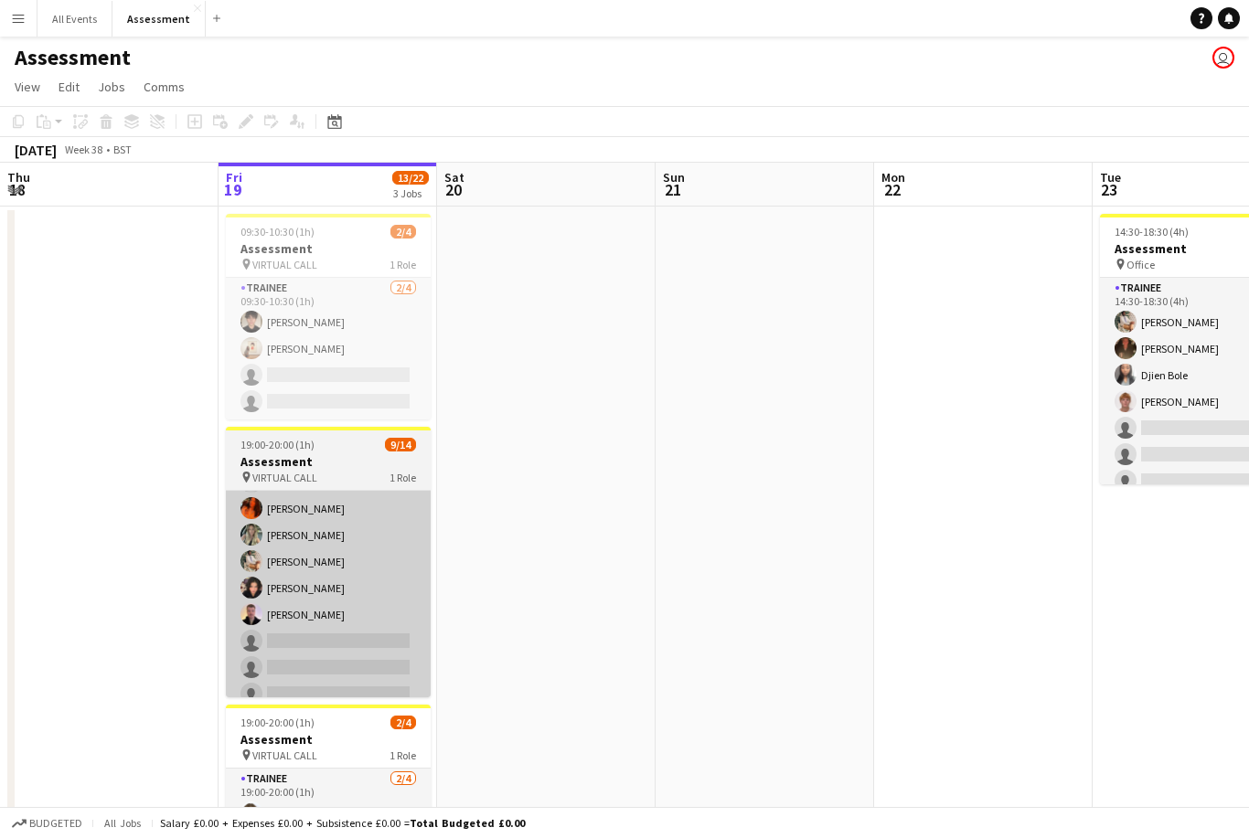
click at [335, 645] on app-card-role "Trainee [DATE] 19:00-20:00 (1h) [PERSON_NAME] [PERSON_NAME] [PERSON_NAME] [PERS…" at bounding box center [328, 561] width 205 height 407
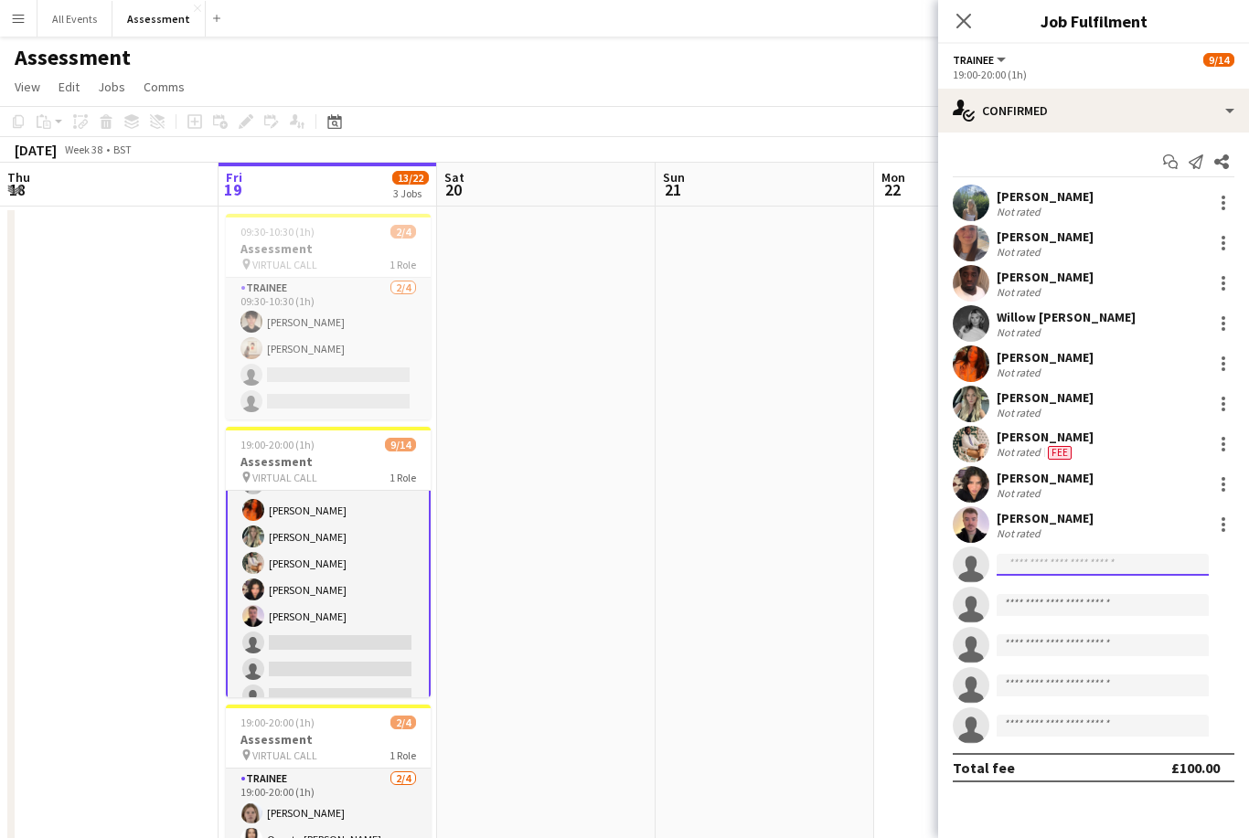
click at [1083, 562] on input at bounding box center [1103, 565] width 212 height 22
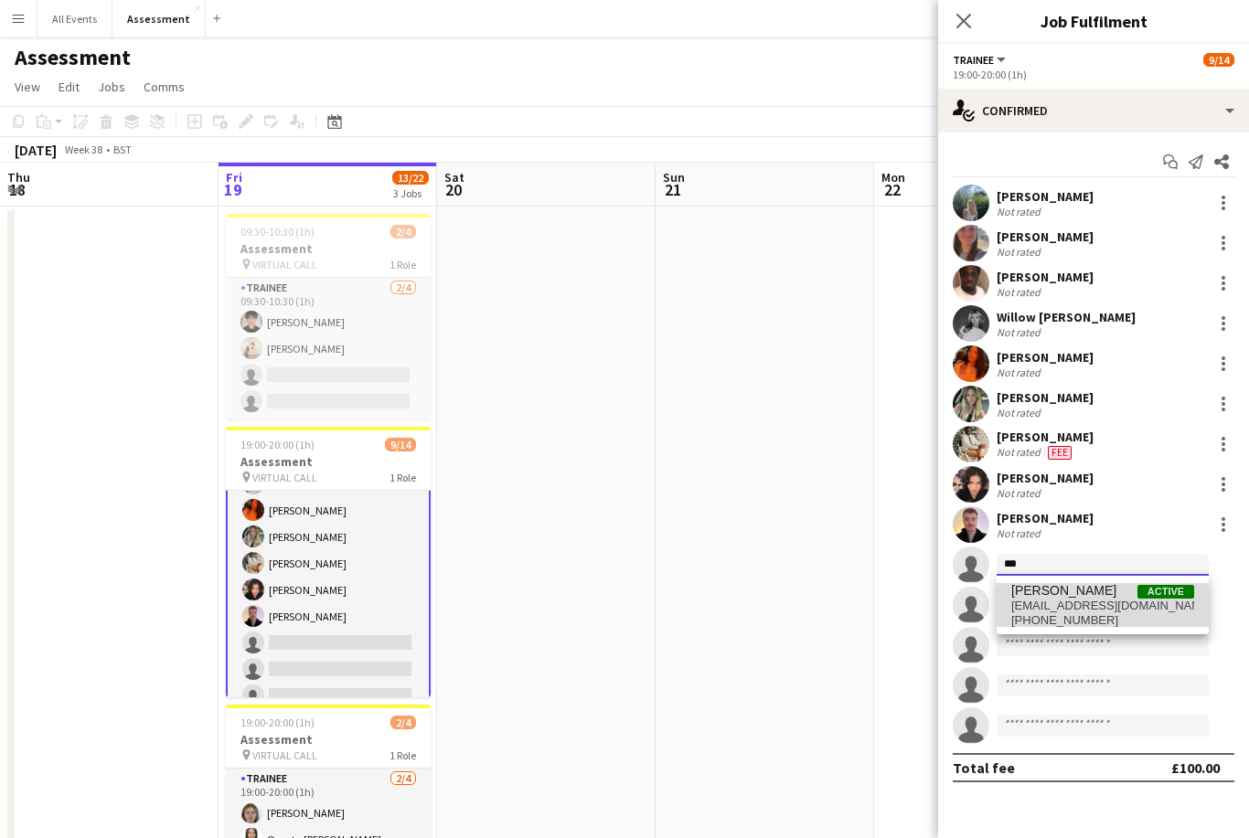
type input "***"
click at [1081, 601] on span "[EMAIL_ADDRESS][DOMAIN_NAME]" at bounding box center [1102, 606] width 183 height 15
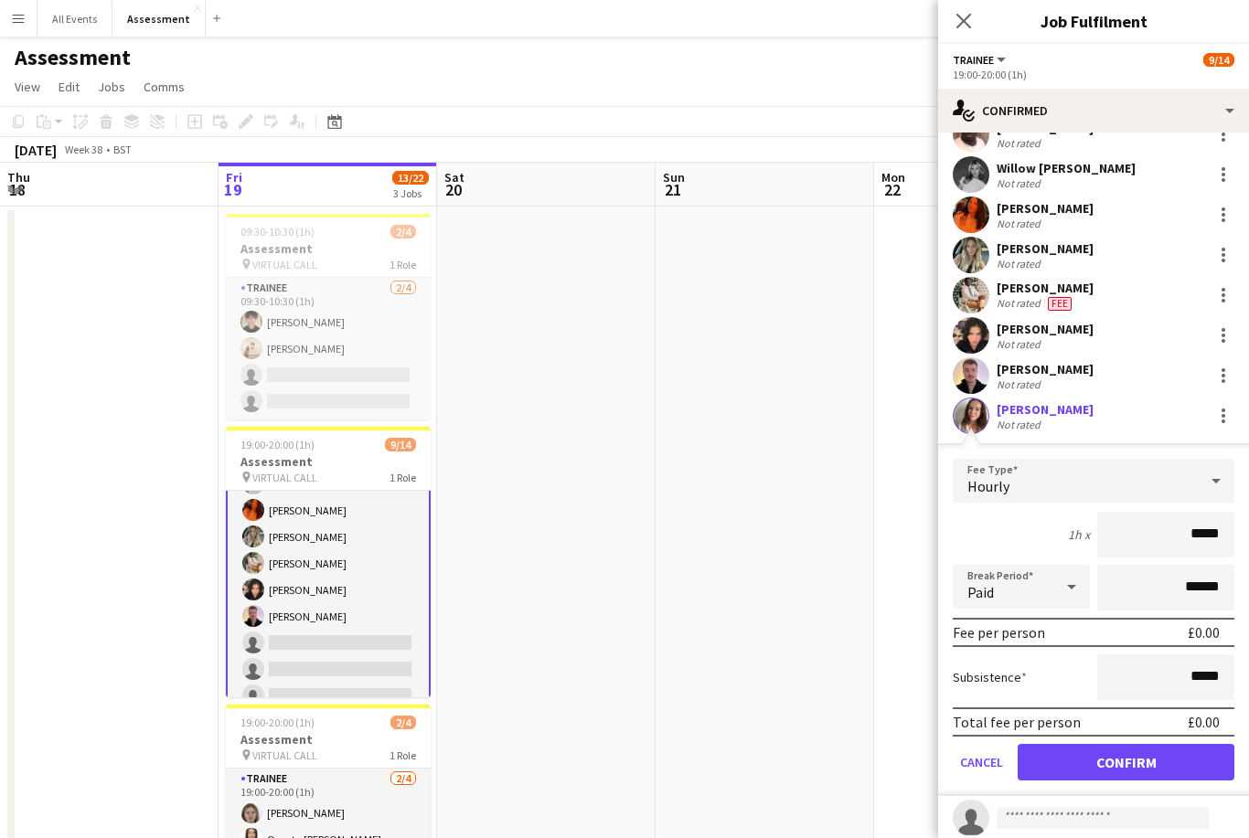
scroll to position [171, 0]
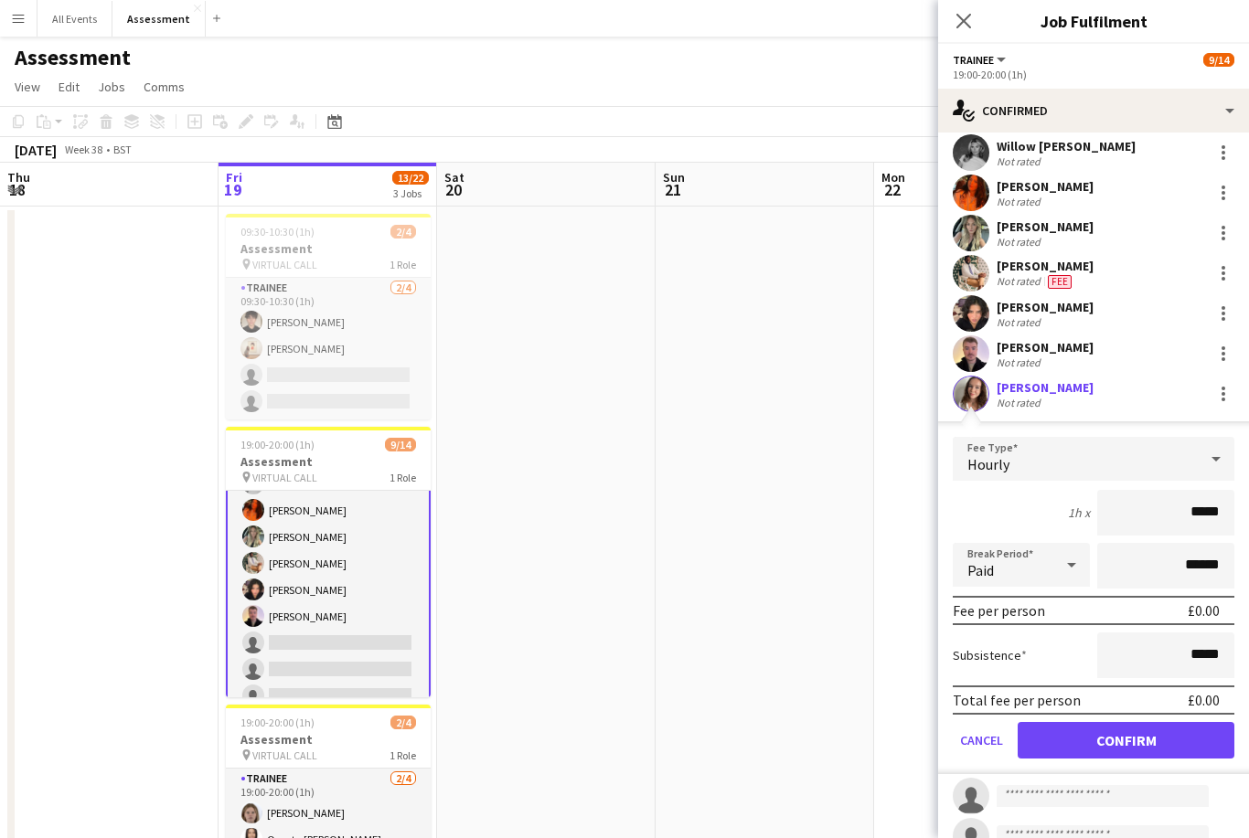
click at [1168, 741] on button "Confirm" at bounding box center [1126, 740] width 217 height 37
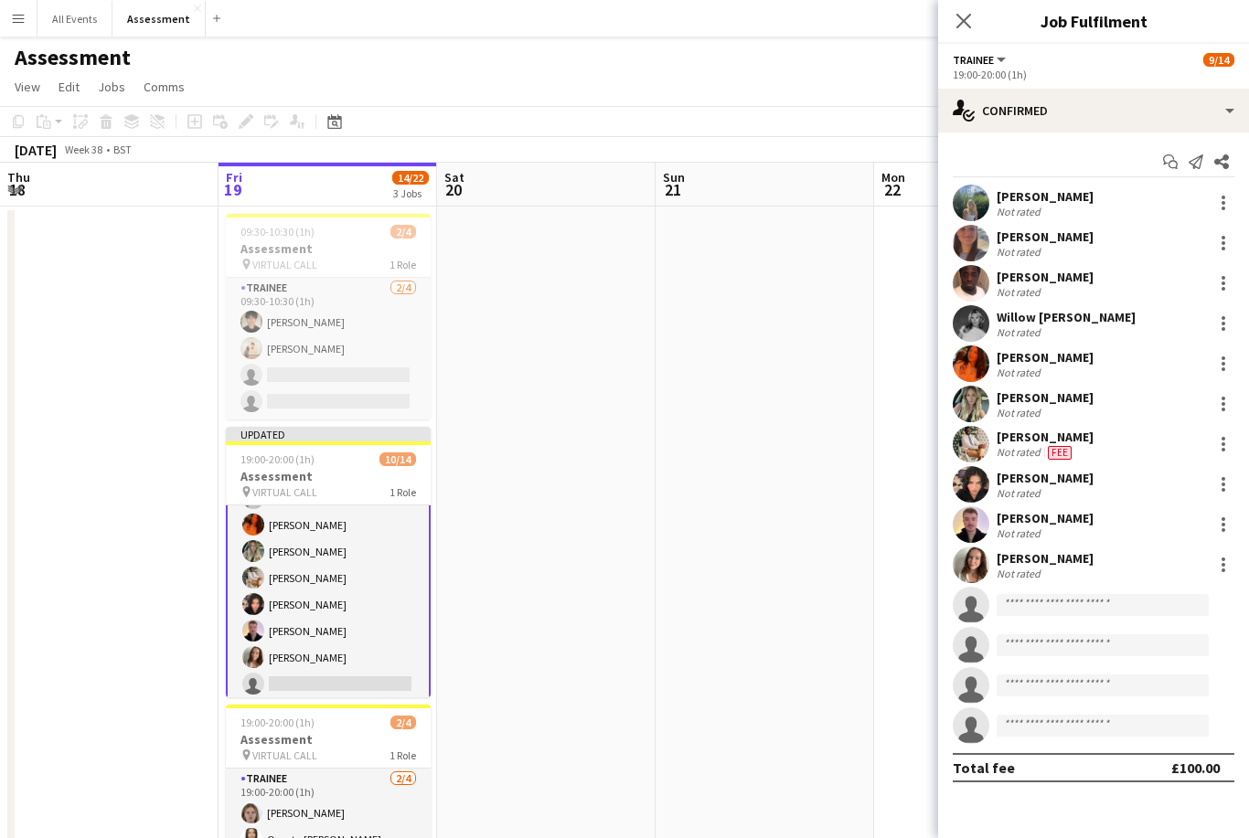
scroll to position [0, 0]
click at [895, 645] on app-date-cell at bounding box center [983, 578] width 219 height 743
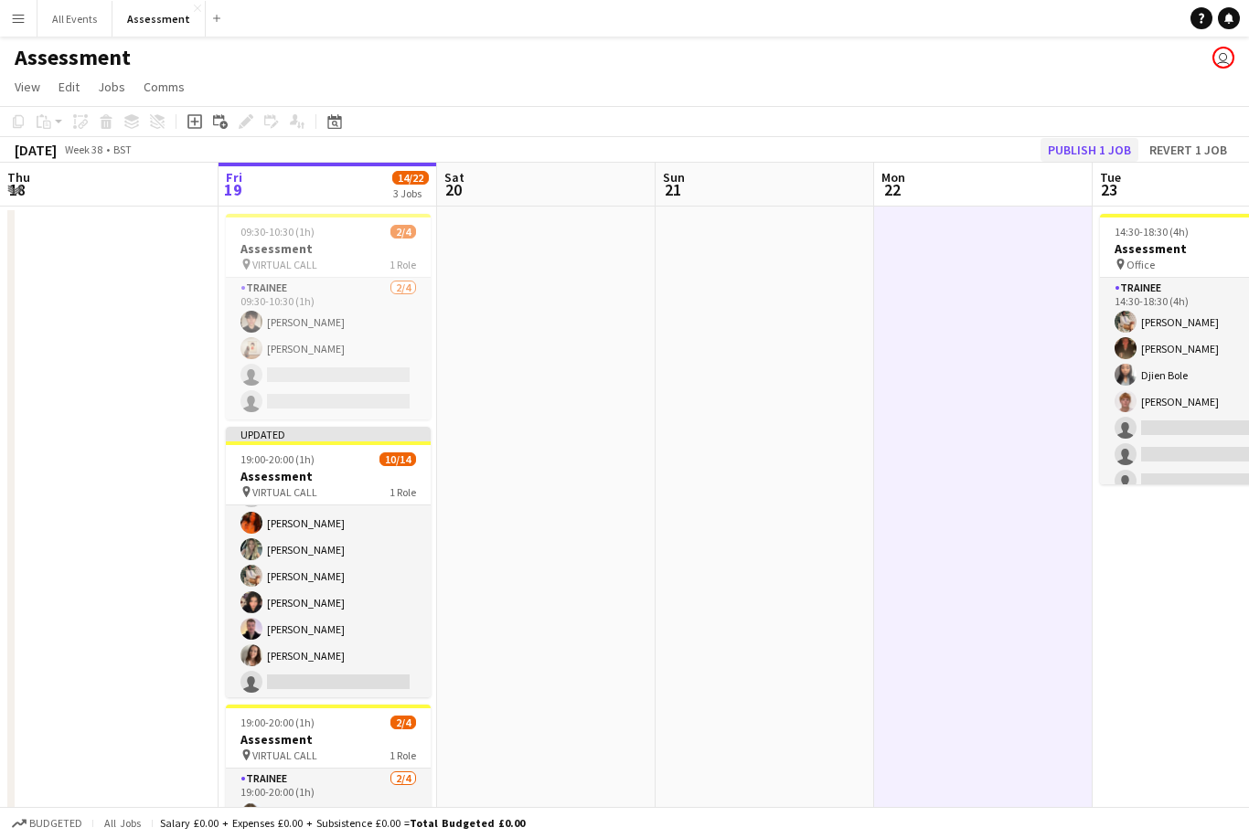
click at [1082, 151] on button "Publish 1 job" at bounding box center [1089, 150] width 98 height 24
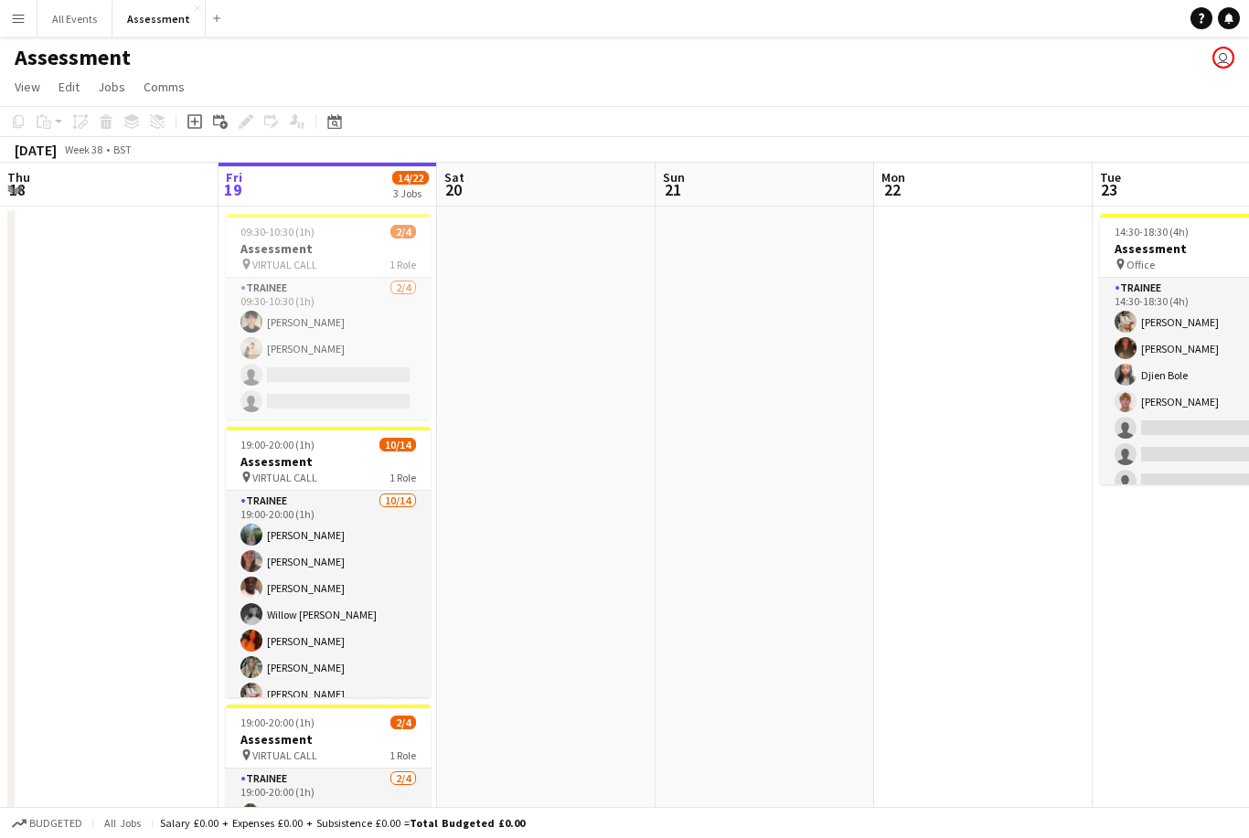
click at [20, 23] on app-icon "Menu" at bounding box center [18, 18] width 15 height 15
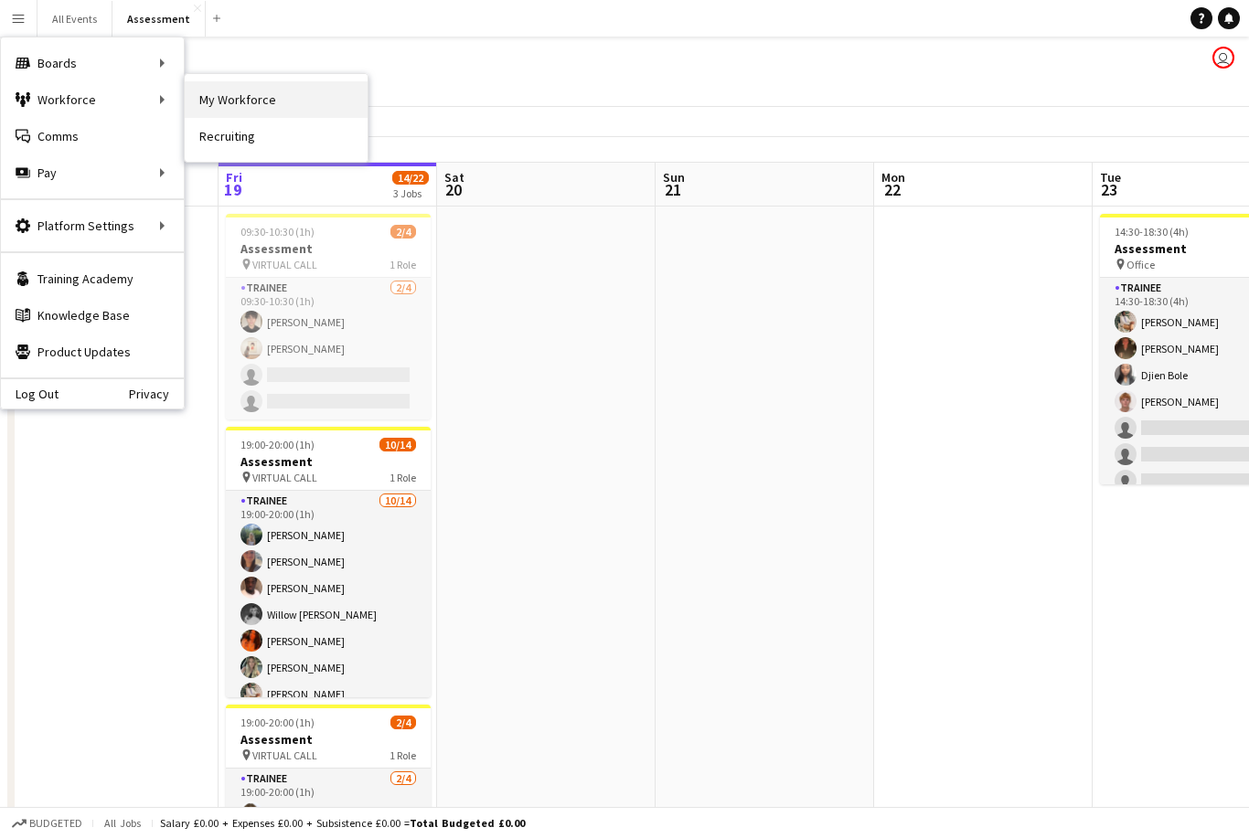
click at [216, 95] on link "My Workforce" at bounding box center [276, 99] width 183 height 37
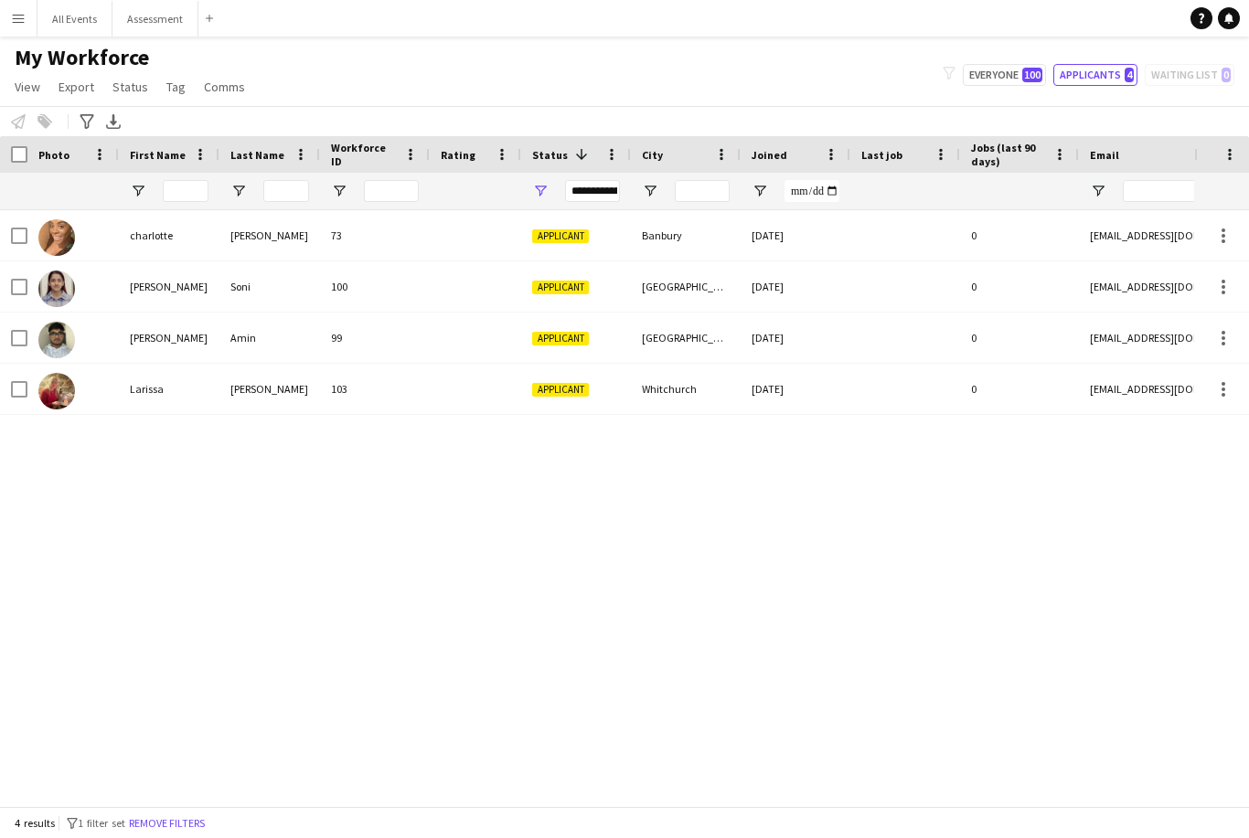
click at [24, 23] on app-icon "Menu" at bounding box center [18, 18] width 15 height 15
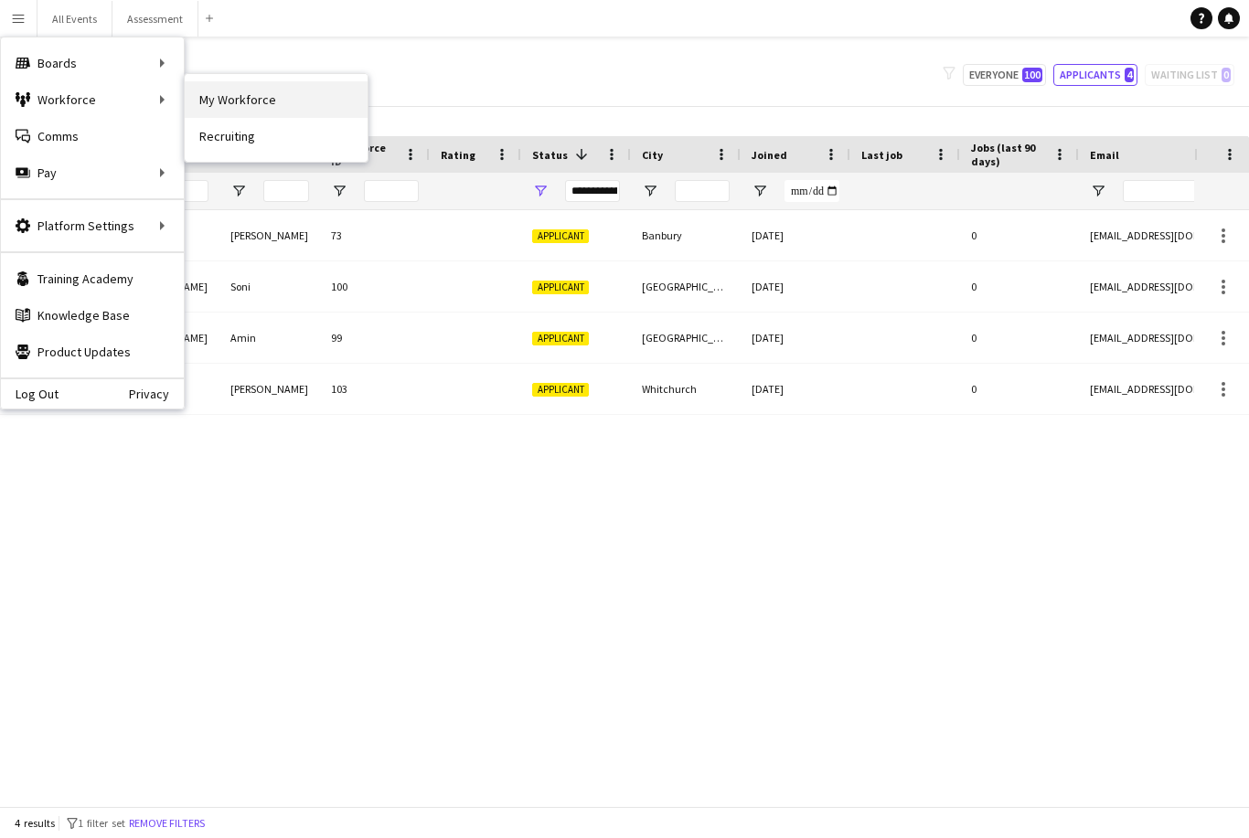
click at [255, 103] on link "My Workforce" at bounding box center [276, 99] width 183 height 37
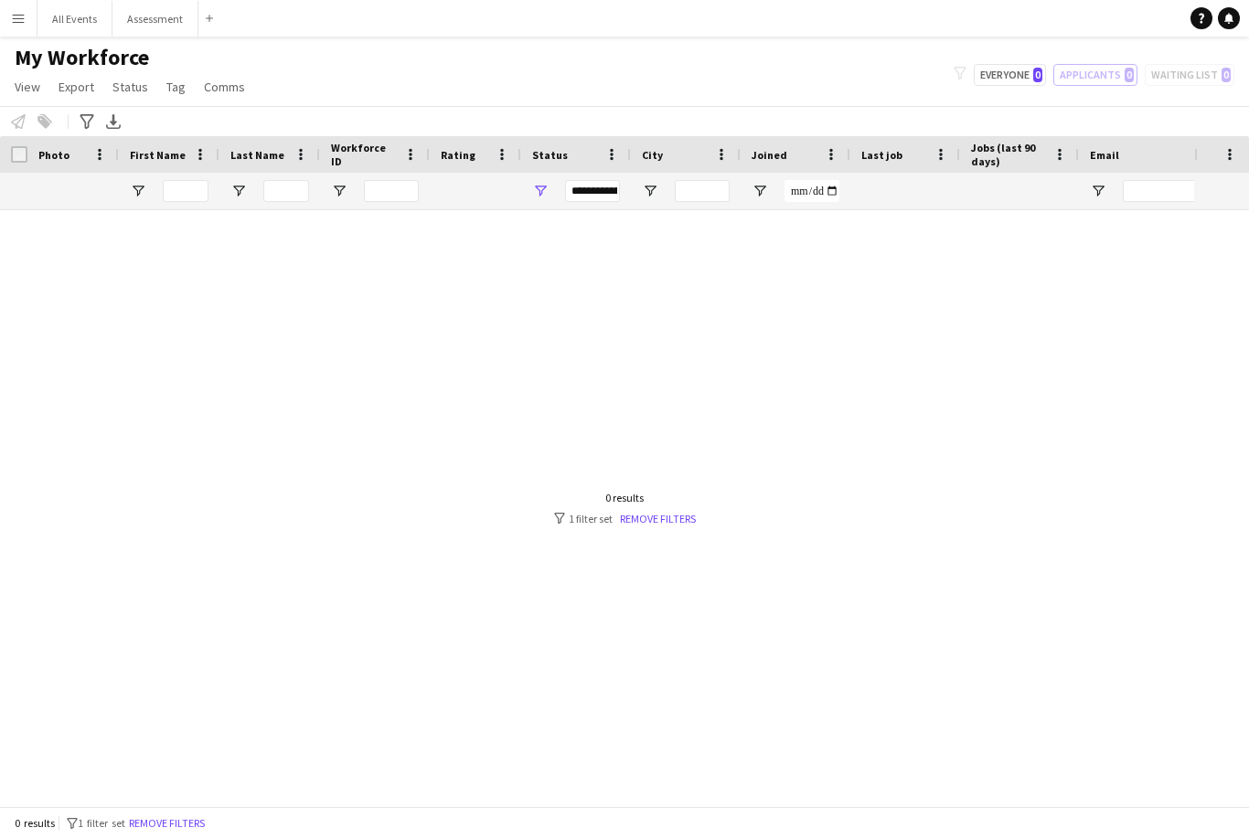
type input "**********"
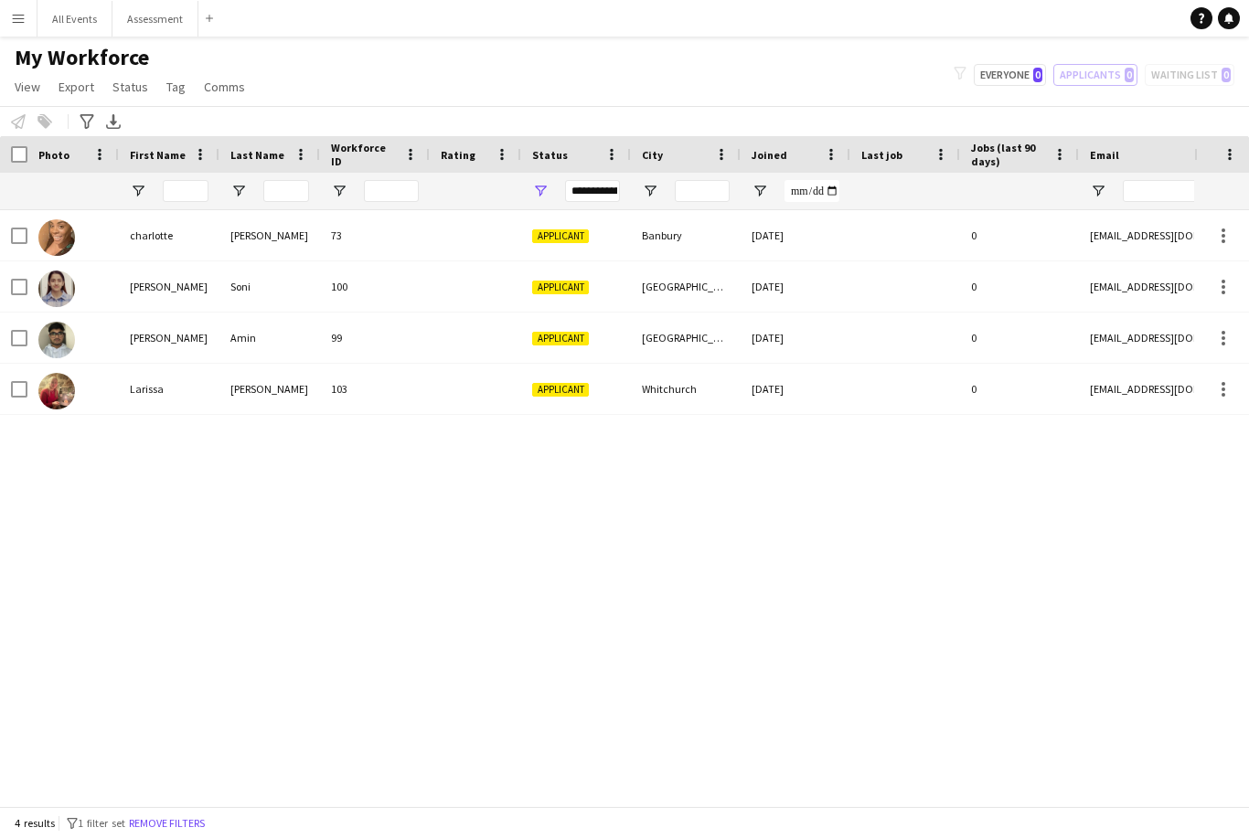
click at [172, 806] on div "[PERSON_NAME] 73 Applicant [GEOGRAPHIC_DATA] [DATE] 0 [EMAIL_ADDRESS][DOMAIN_NA…" at bounding box center [597, 508] width 1194 height 596
click at [195, 829] on button "Remove filters" at bounding box center [166, 824] width 83 height 20
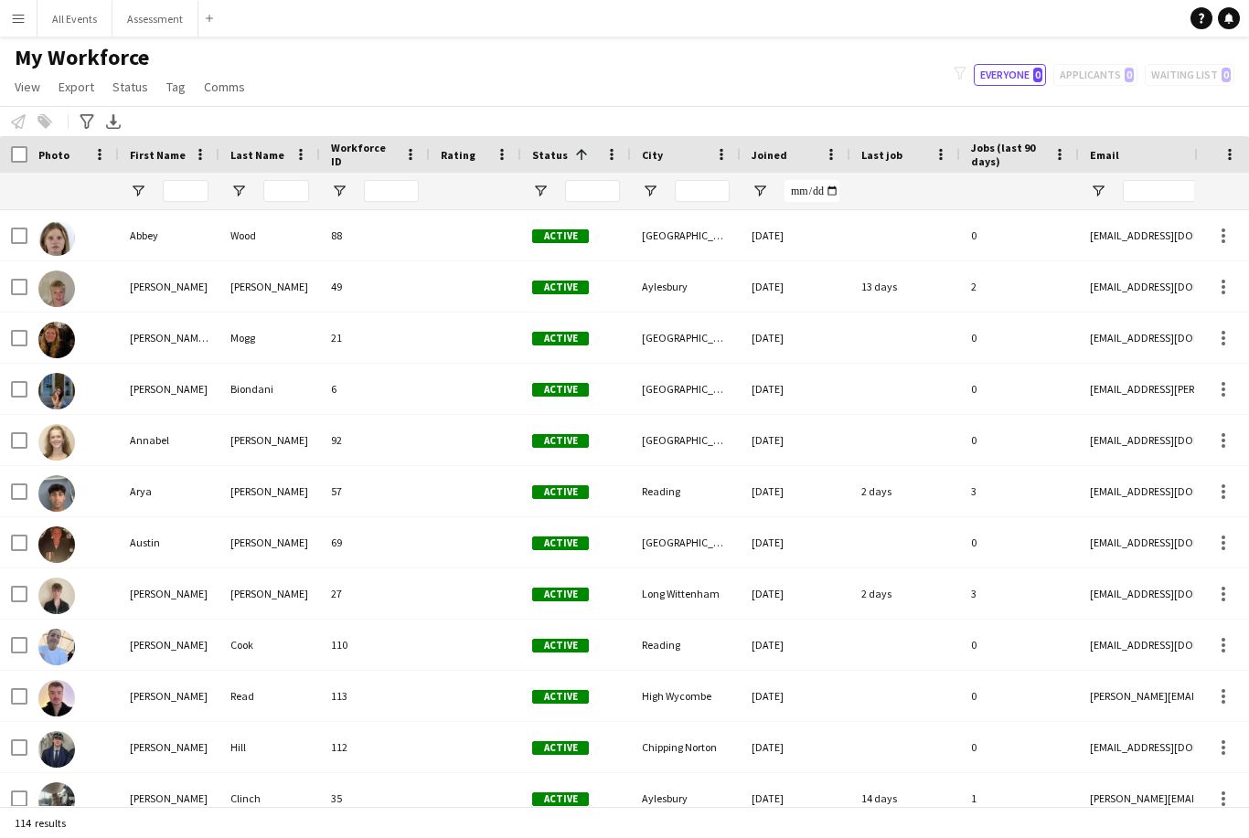
click at [558, 190] on div at bounding box center [576, 191] width 110 height 37
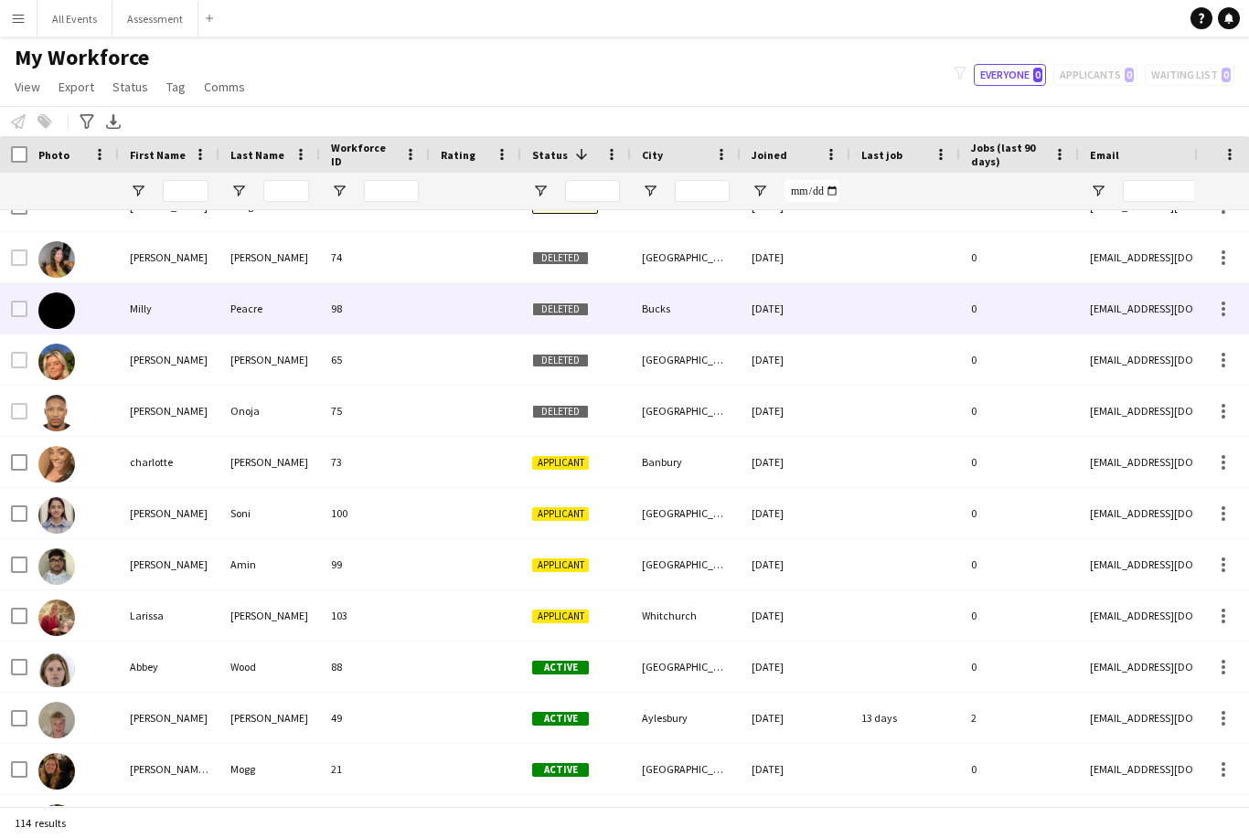
click at [485, 315] on div at bounding box center [475, 308] width 91 height 50
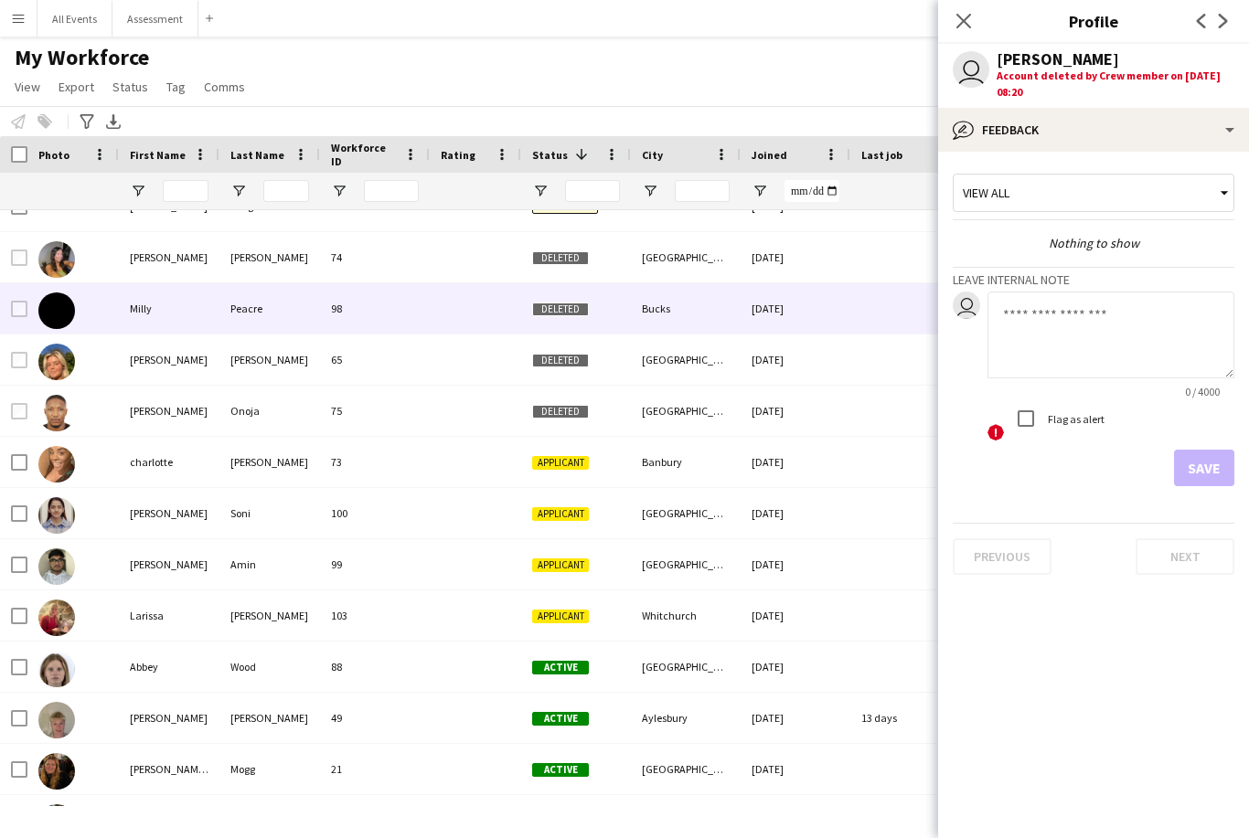
click at [814, 73] on div "My Workforce View Views Default view New view Update view Delete view Edit name…" at bounding box center [624, 75] width 1249 height 62
